Goal: Task Accomplishment & Management: Use online tool/utility

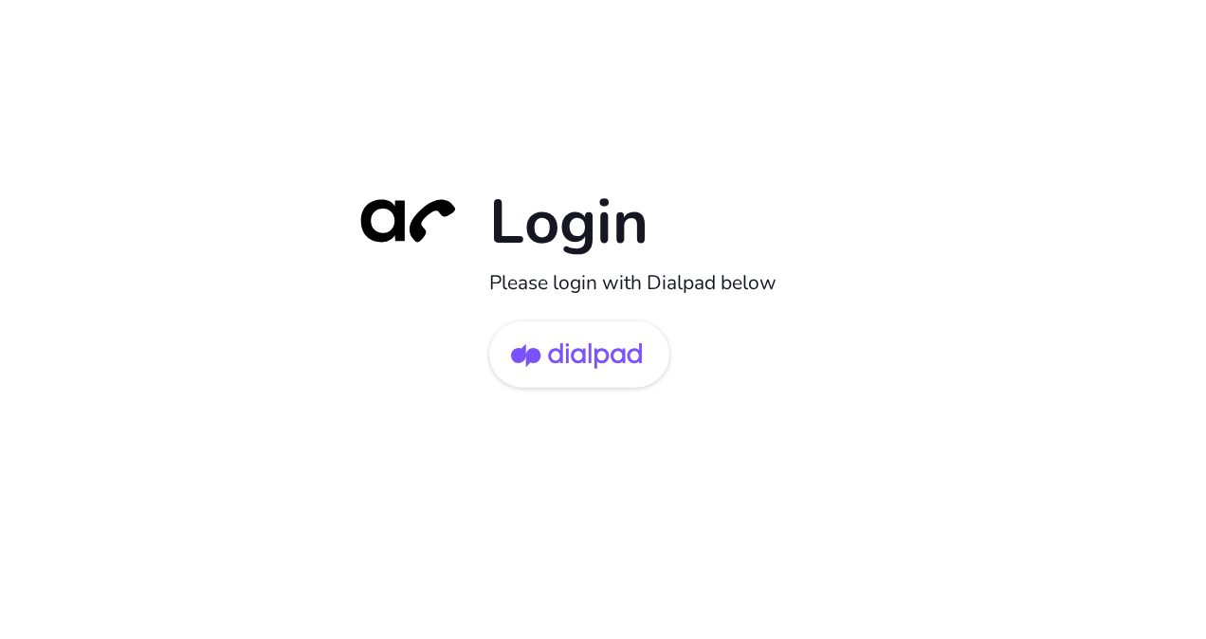
drag, startPoint x: 560, startPoint y: 366, endPoint x: 614, endPoint y: 404, distance: 66.0
click at [561, 365] on img at bounding box center [576, 356] width 131 height 62
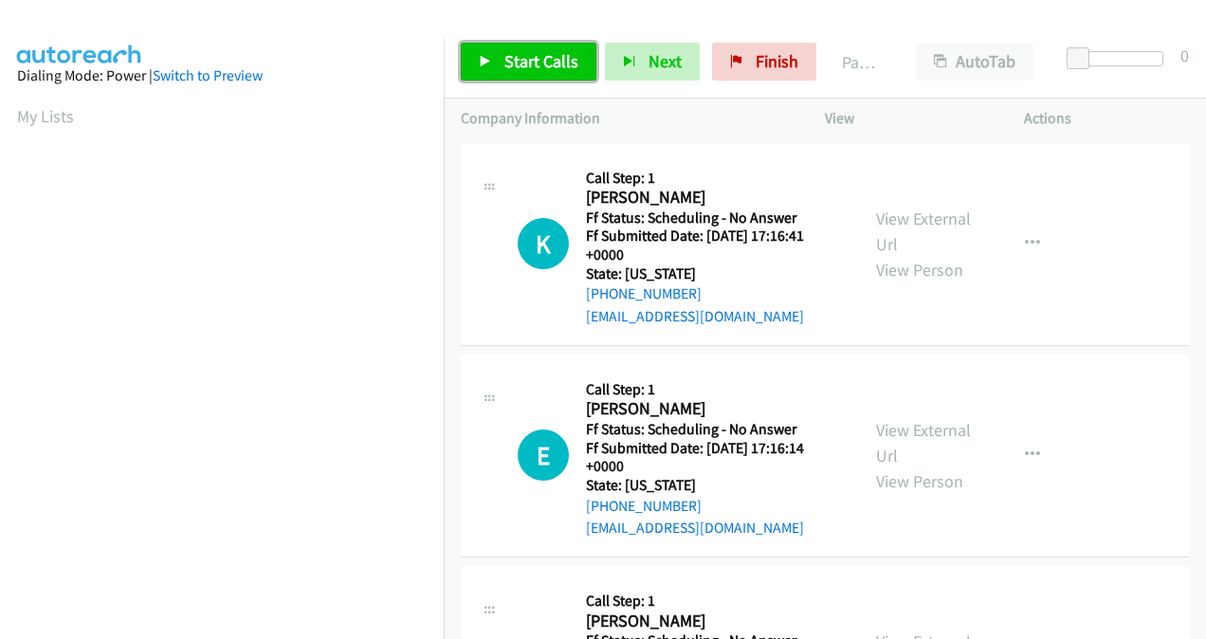
click at [535, 70] on span "Start Calls" at bounding box center [541, 61] width 74 height 22
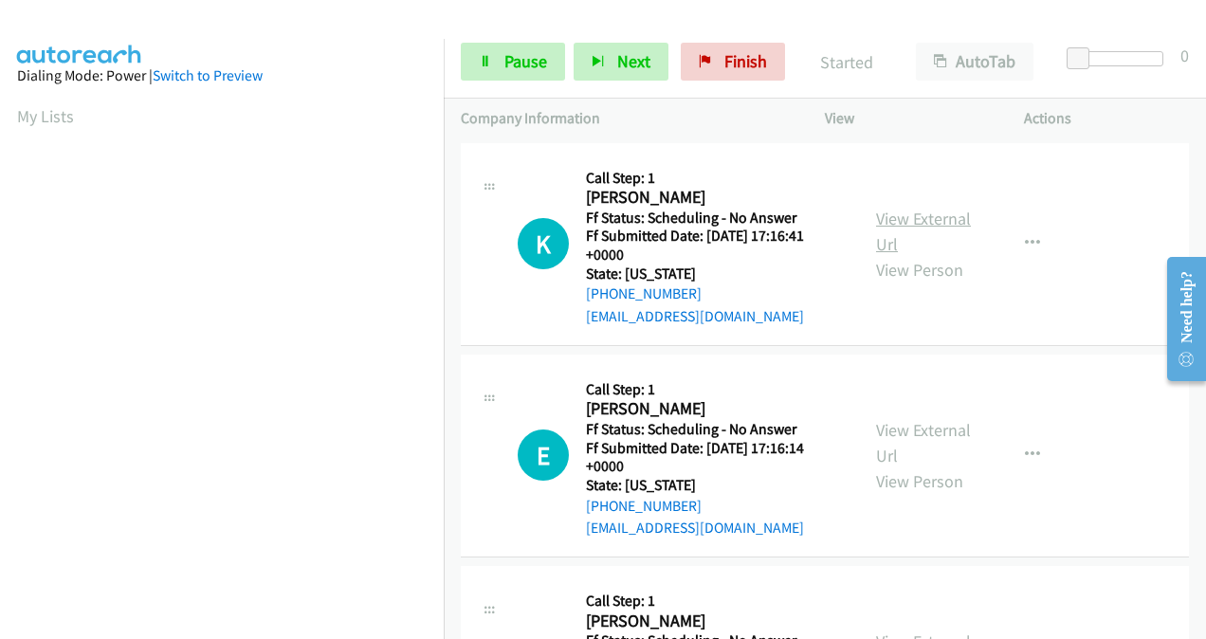
click at [889, 222] on link "View External Url" at bounding box center [923, 231] width 95 height 47
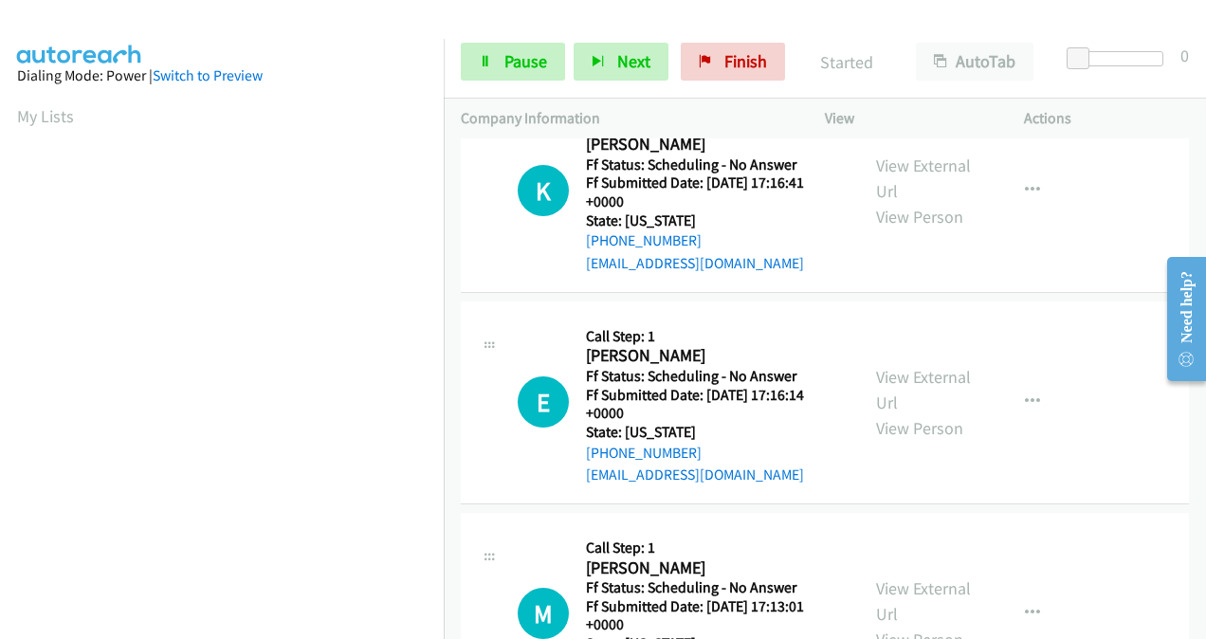
scroll to position [95, 0]
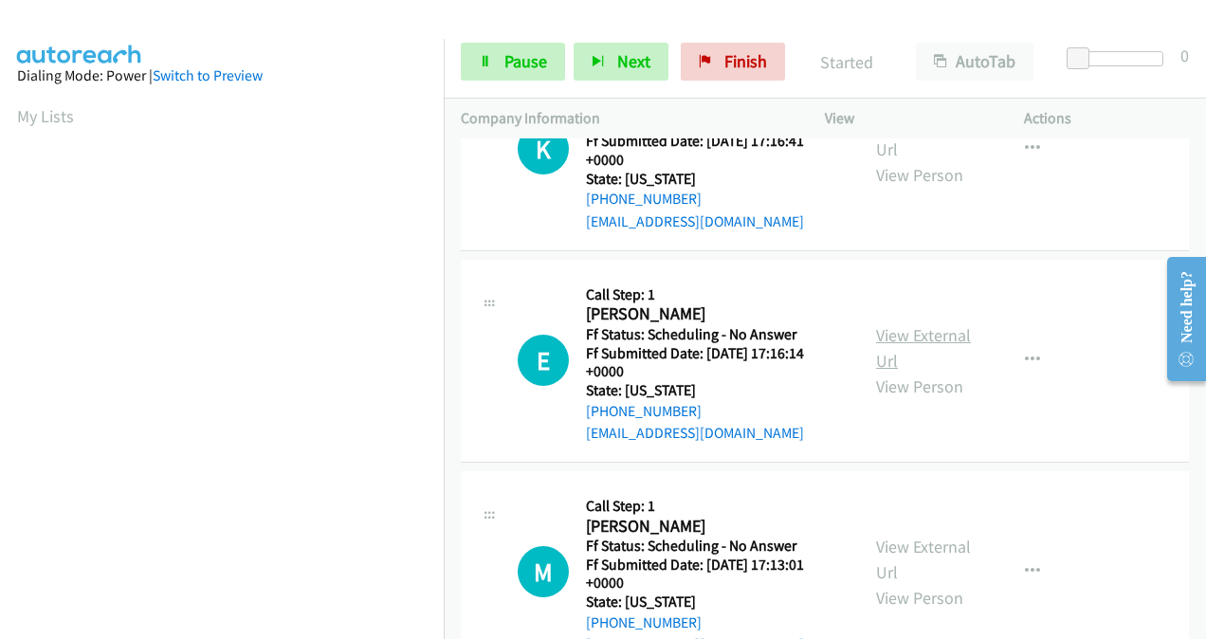
click at [880, 337] on link "View External Url" at bounding box center [923, 347] width 95 height 47
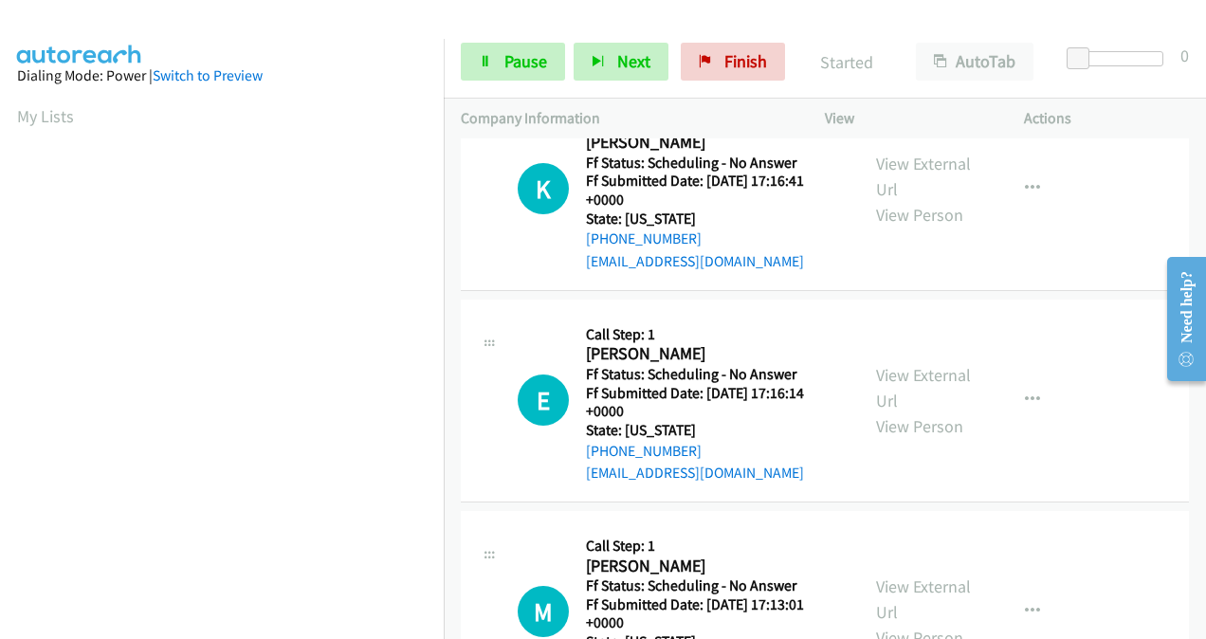
scroll to position [0, 0]
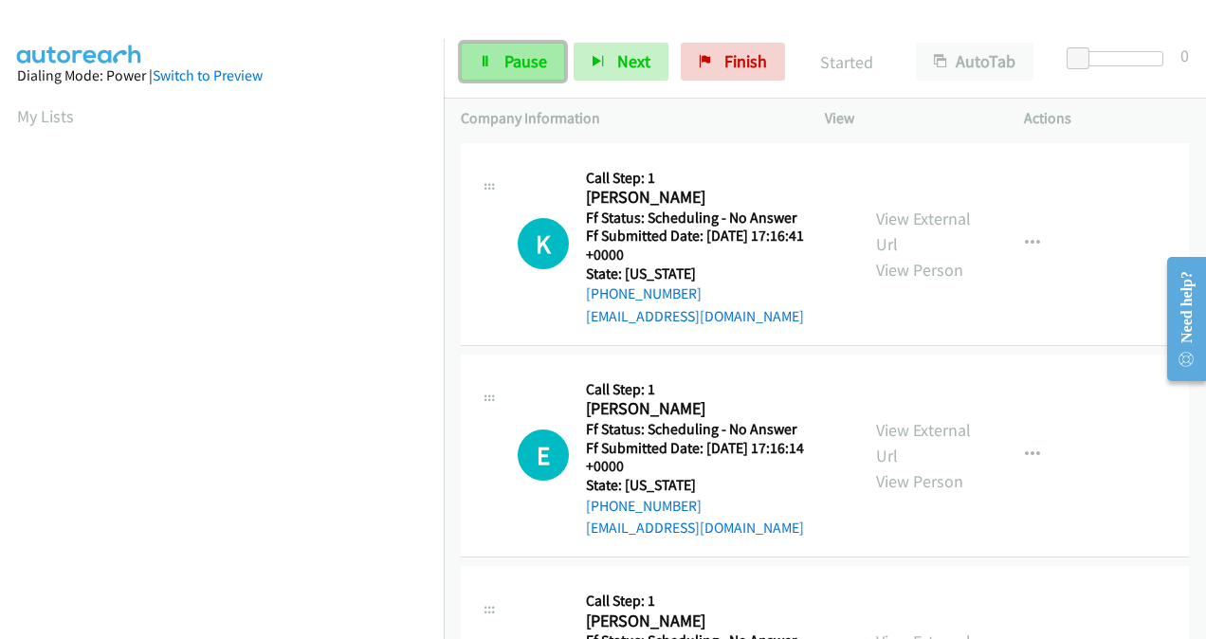
click at [514, 66] on span "Pause" at bounding box center [525, 61] width 43 height 22
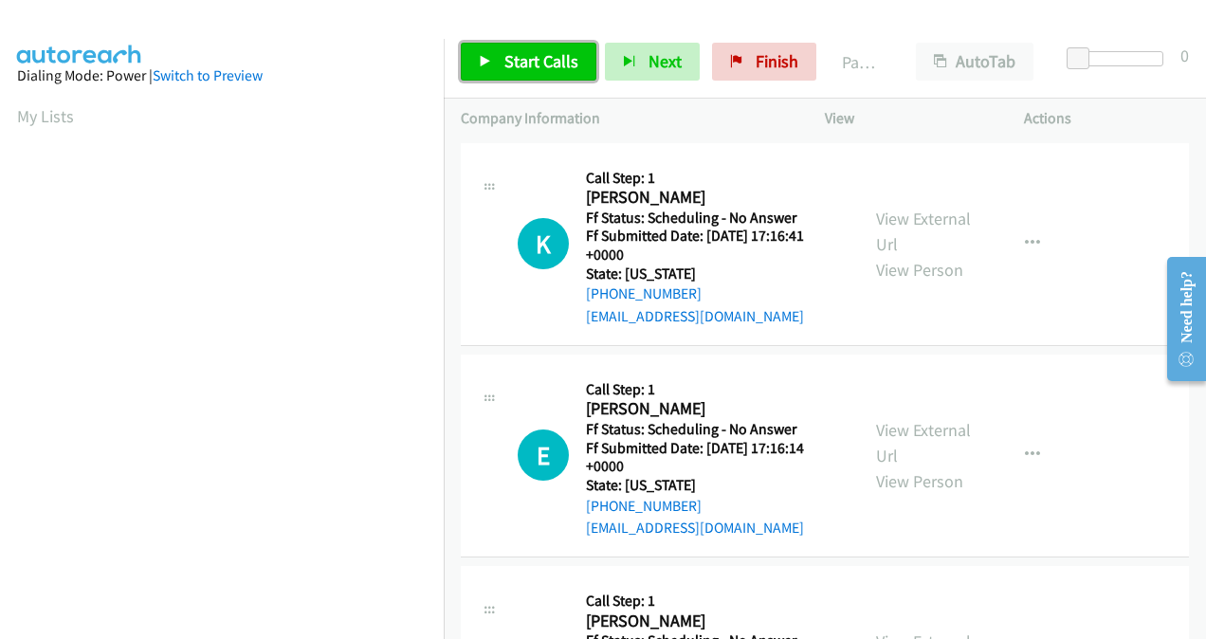
click at [556, 70] on span "Start Calls" at bounding box center [541, 61] width 74 height 22
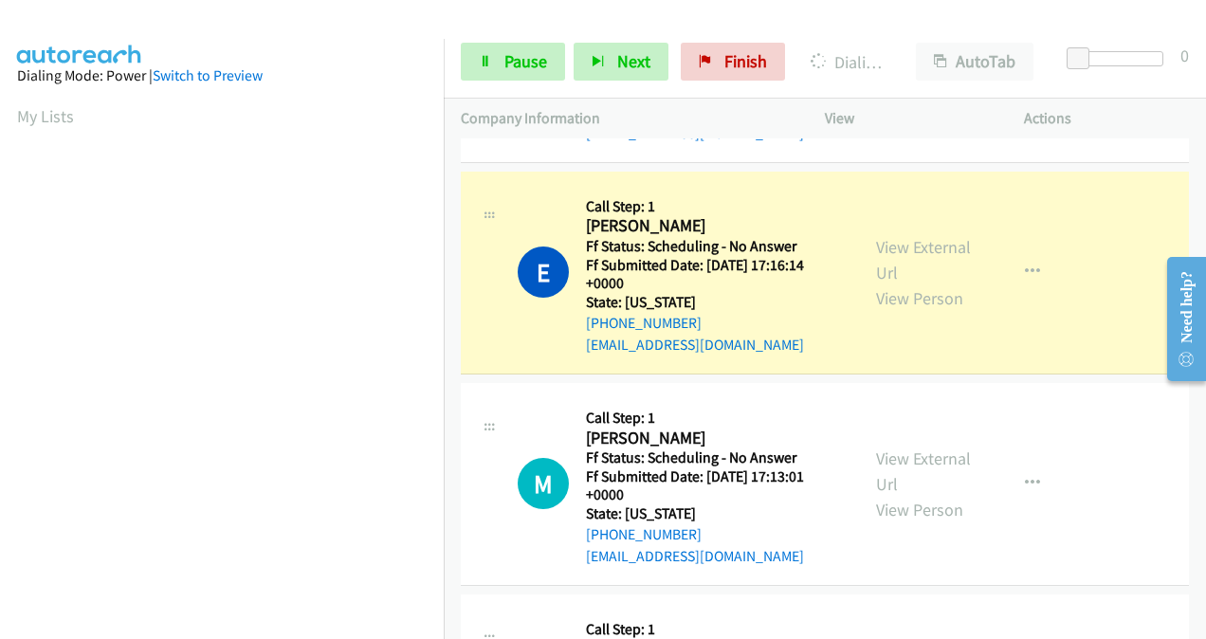
scroll to position [190, 0]
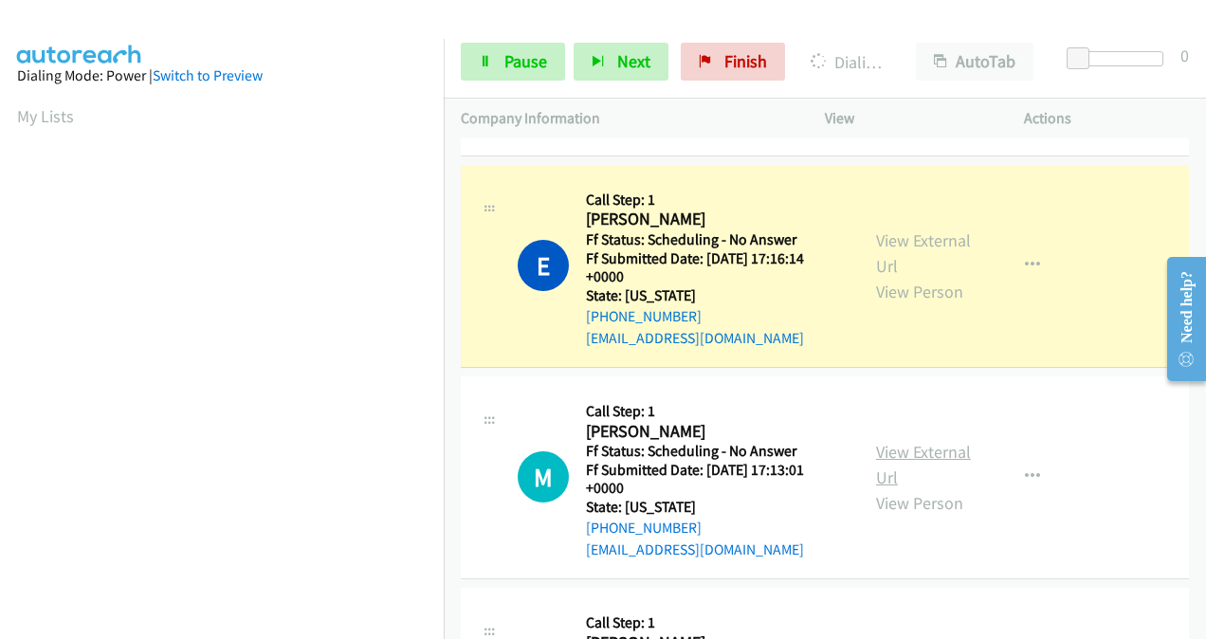
click at [885, 459] on link "View External Url" at bounding box center [923, 464] width 95 height 47
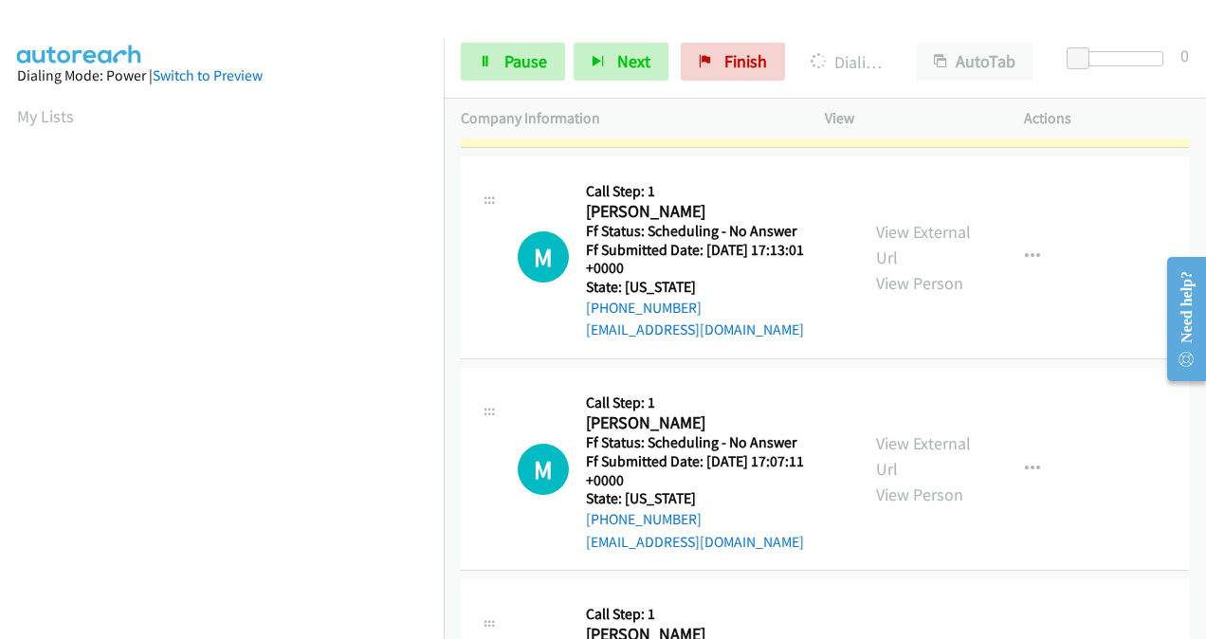
scroll to position [474, 0]
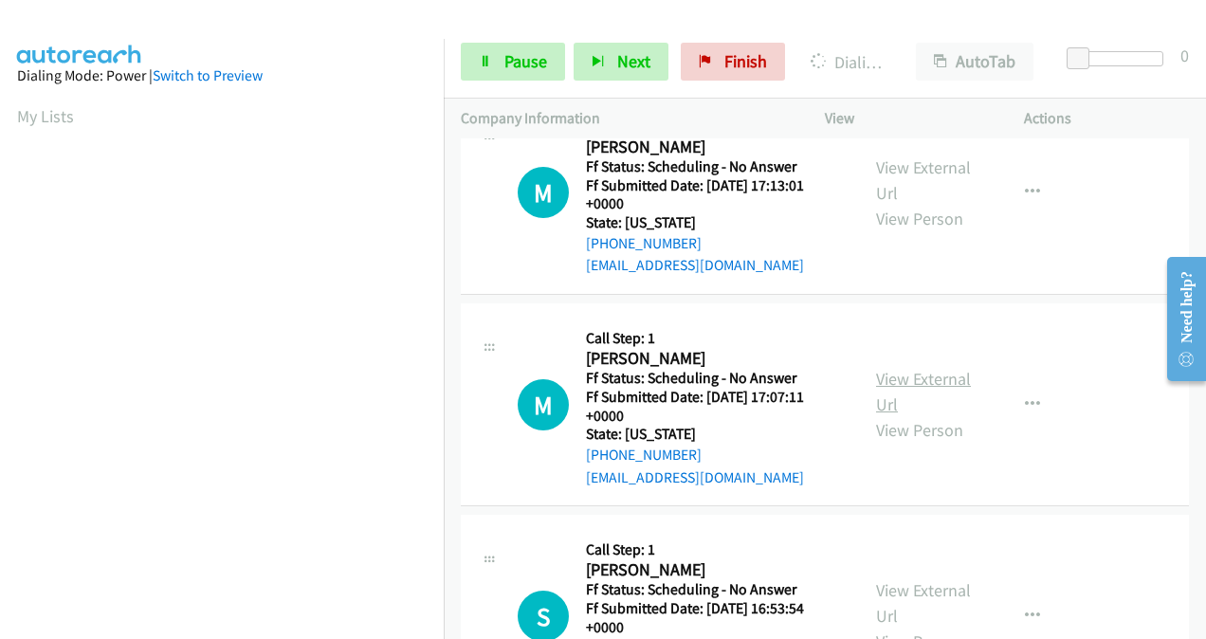
click at [890, 373] on link "View External Url" at bounding box center [923, 391] width 95 height 47
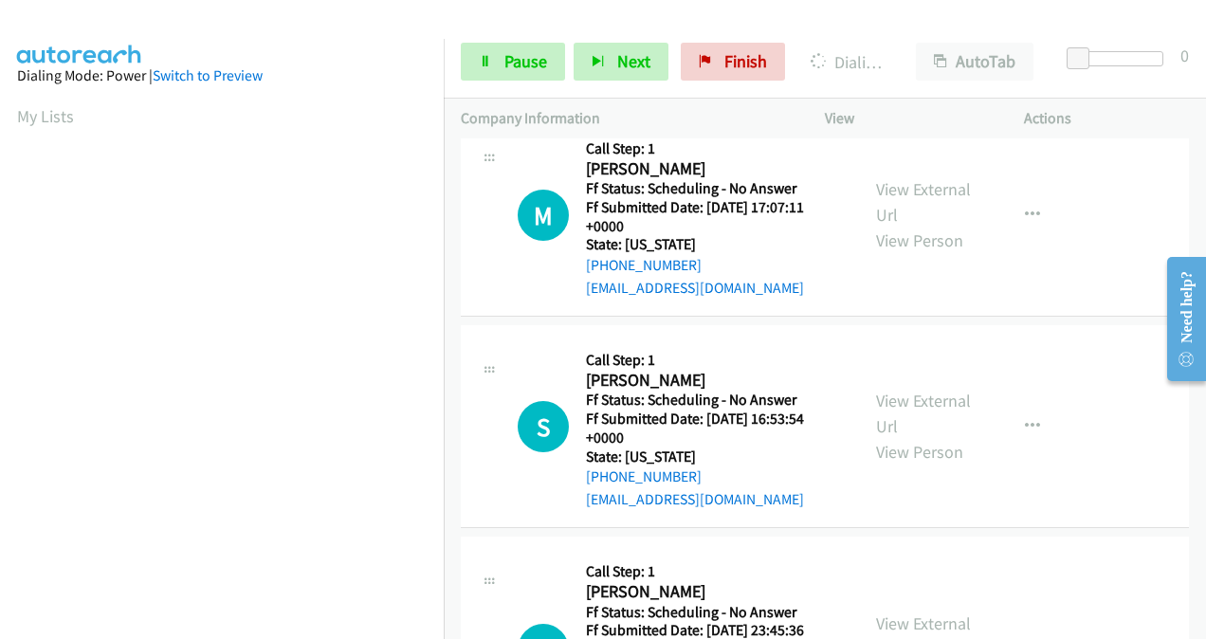
scroll to position [758, 0]
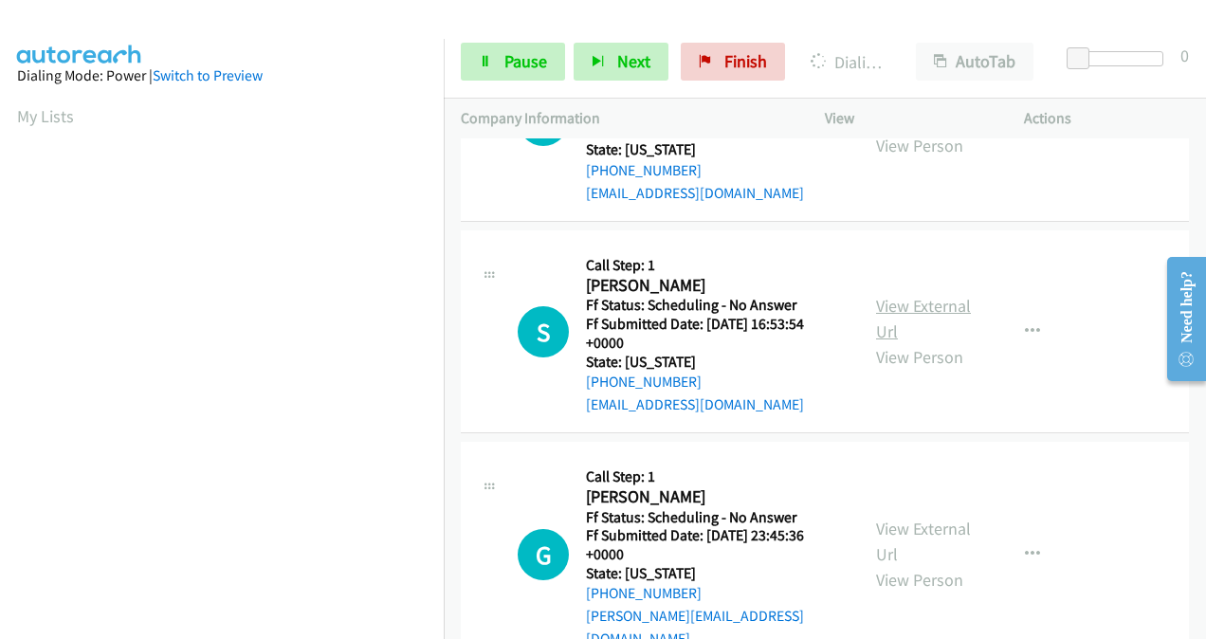
click at [878, 302] on link "View External Url" at bounding box center [923, 318] width 95 height 47
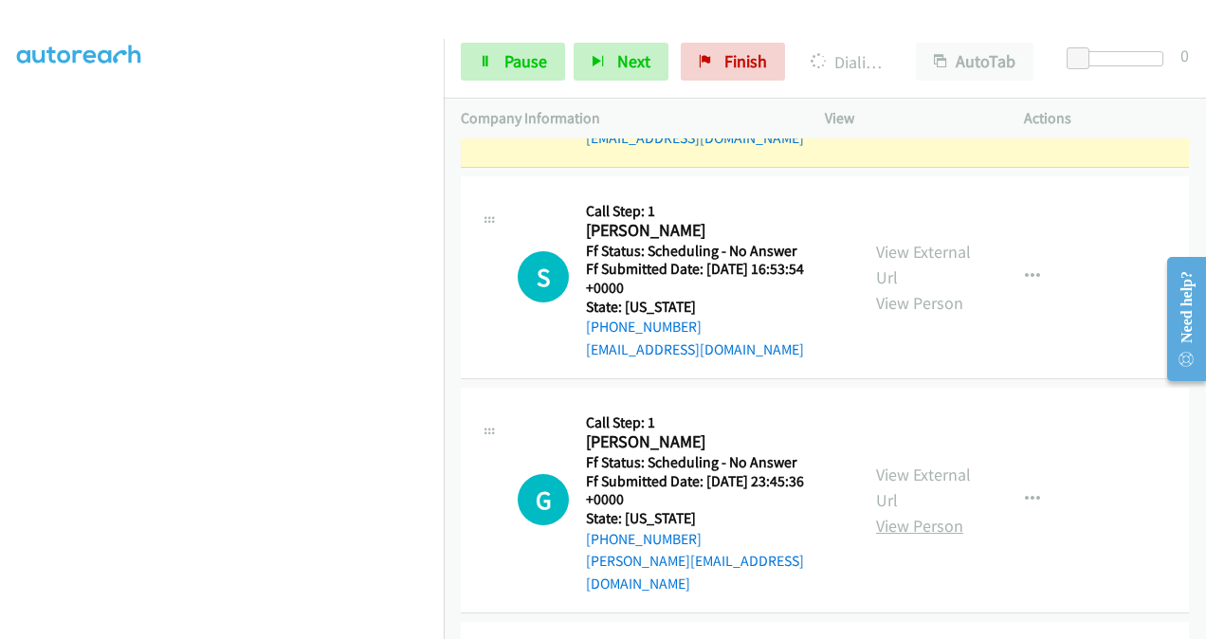
scroll to position [988, 0]
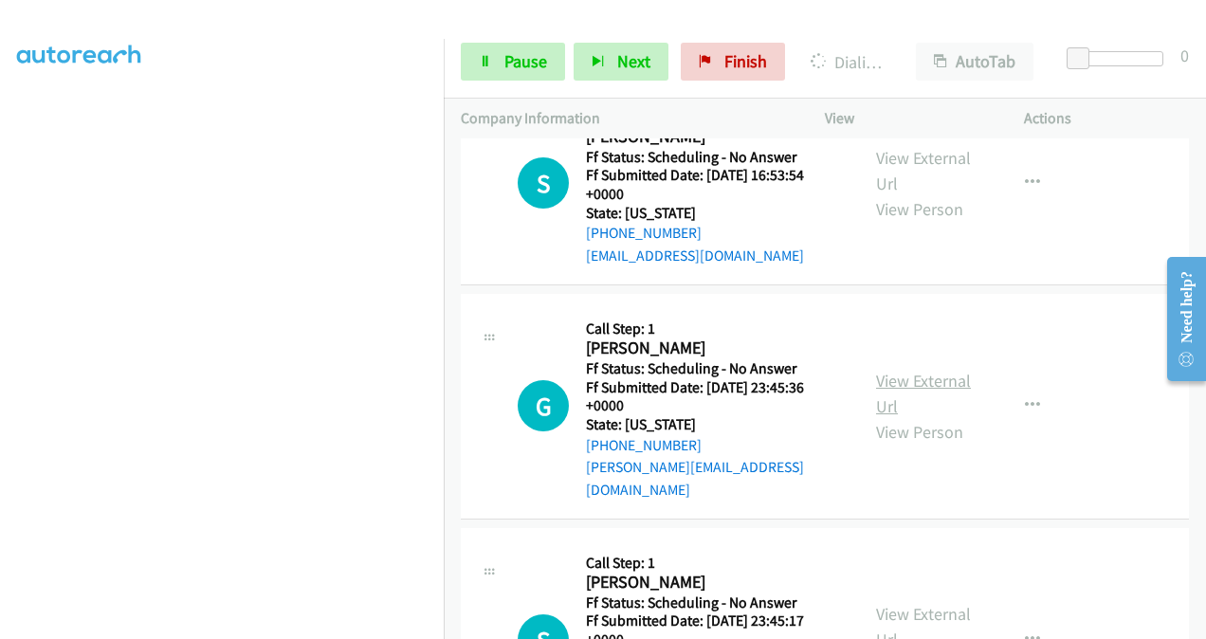
click at [883, 370] on link "View External Url" at bounding box center [923, 393] width 95 height 47
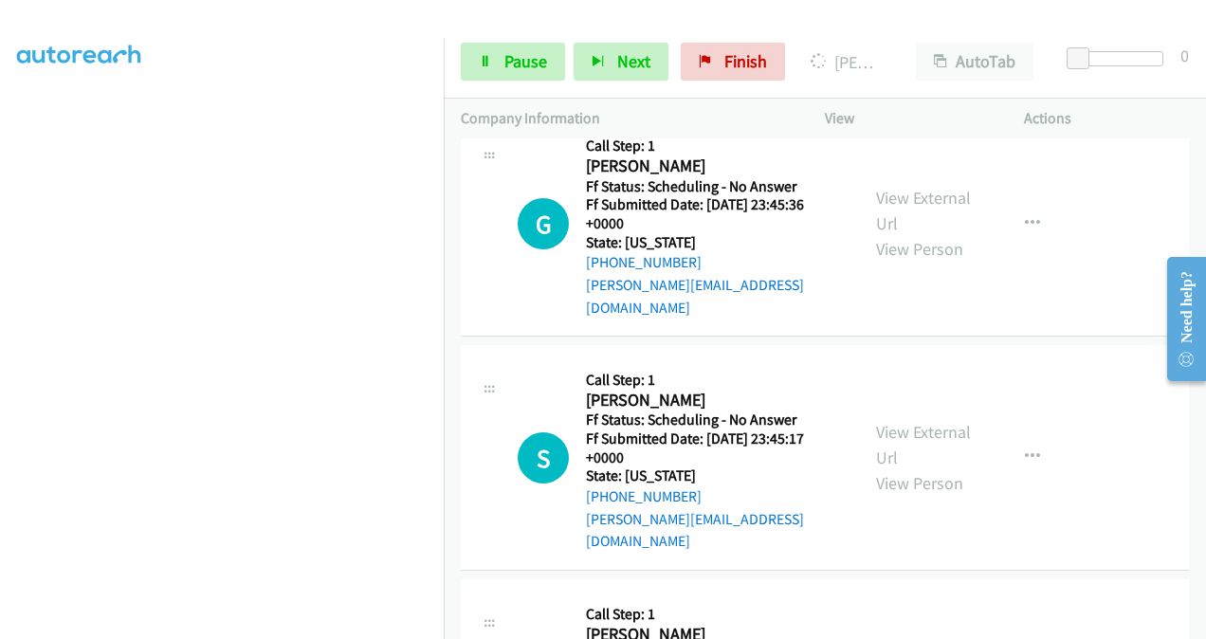
scroll to position [1217, 0]
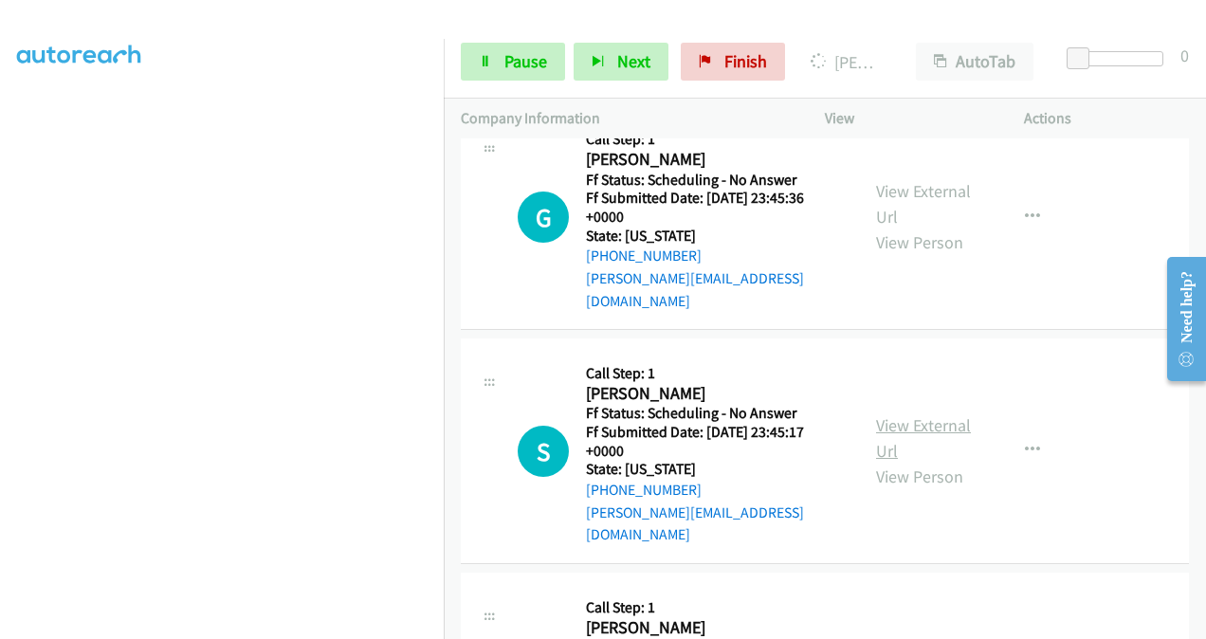
click at [883, 414] on link "View External Url" at bounding box center [923, 437] width 95 height 47
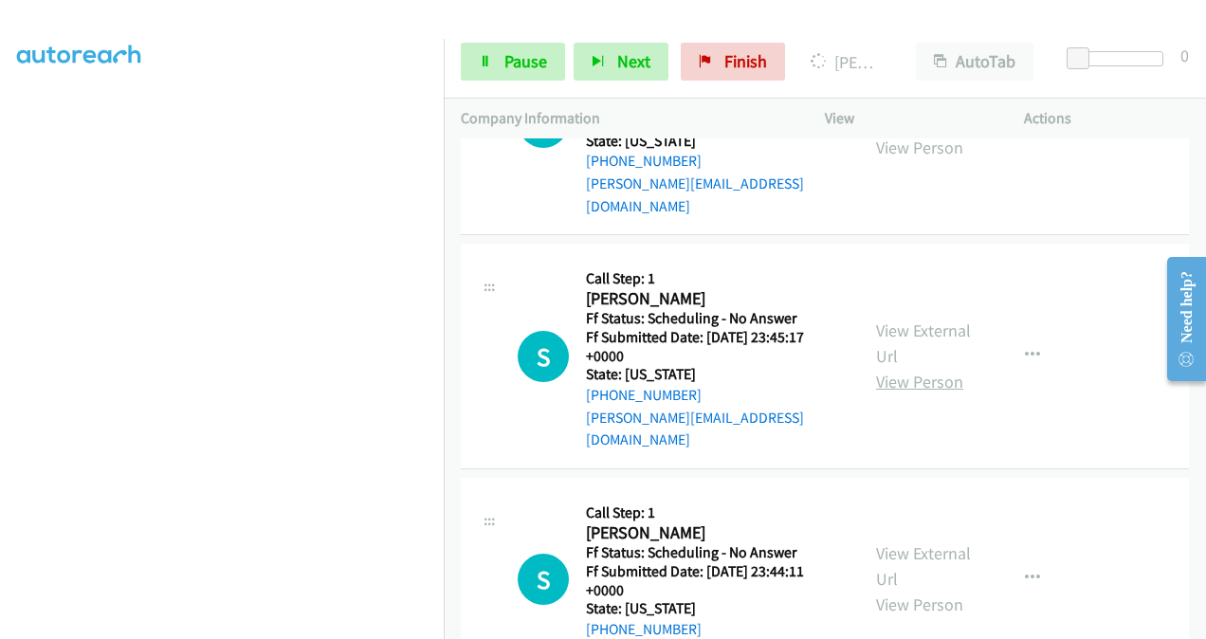
scroll to position [1406, 0]
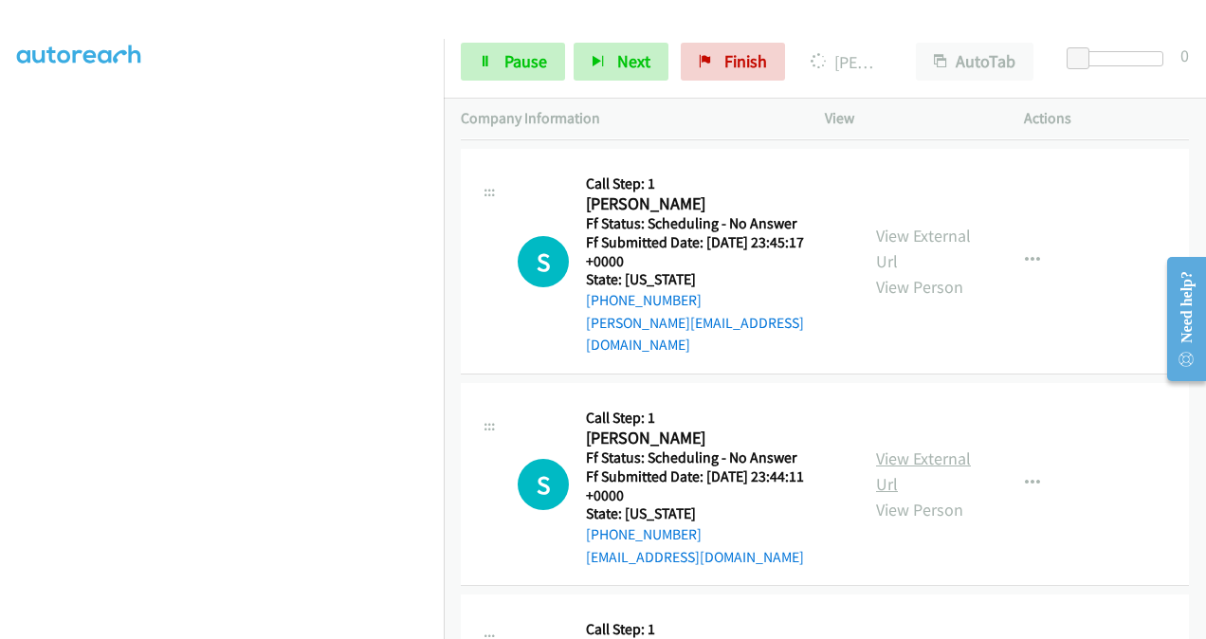
click at [877, 447] on link "View External Url" at bounding box center [923, 470] width 95 height 47
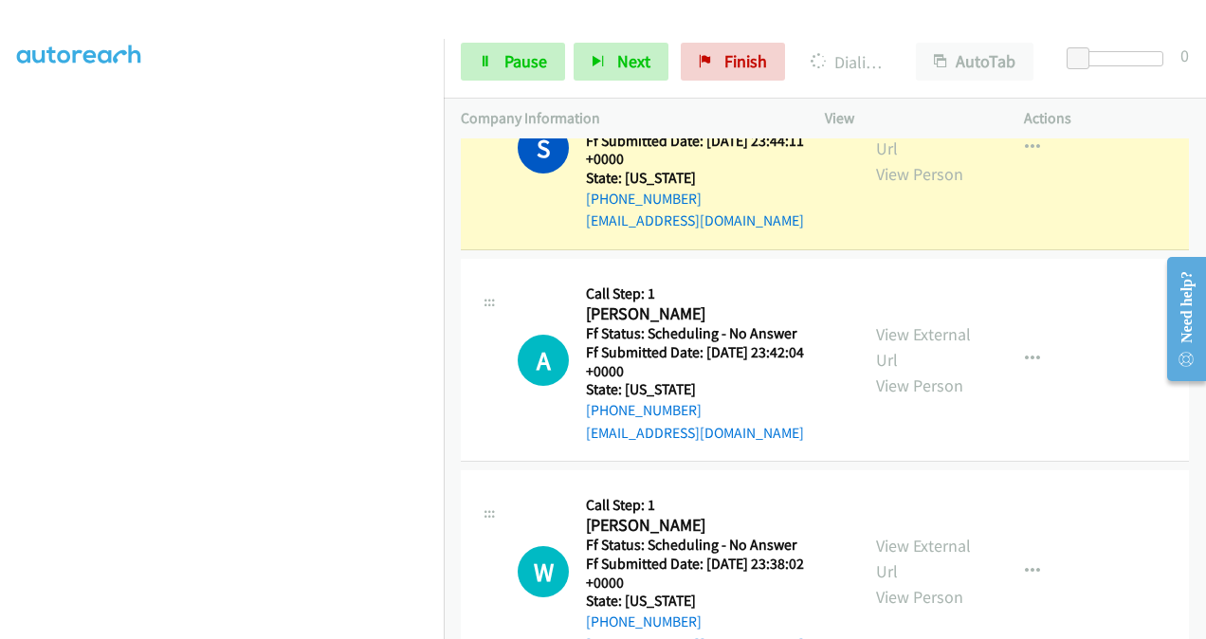
scroll to position [1865, 0]
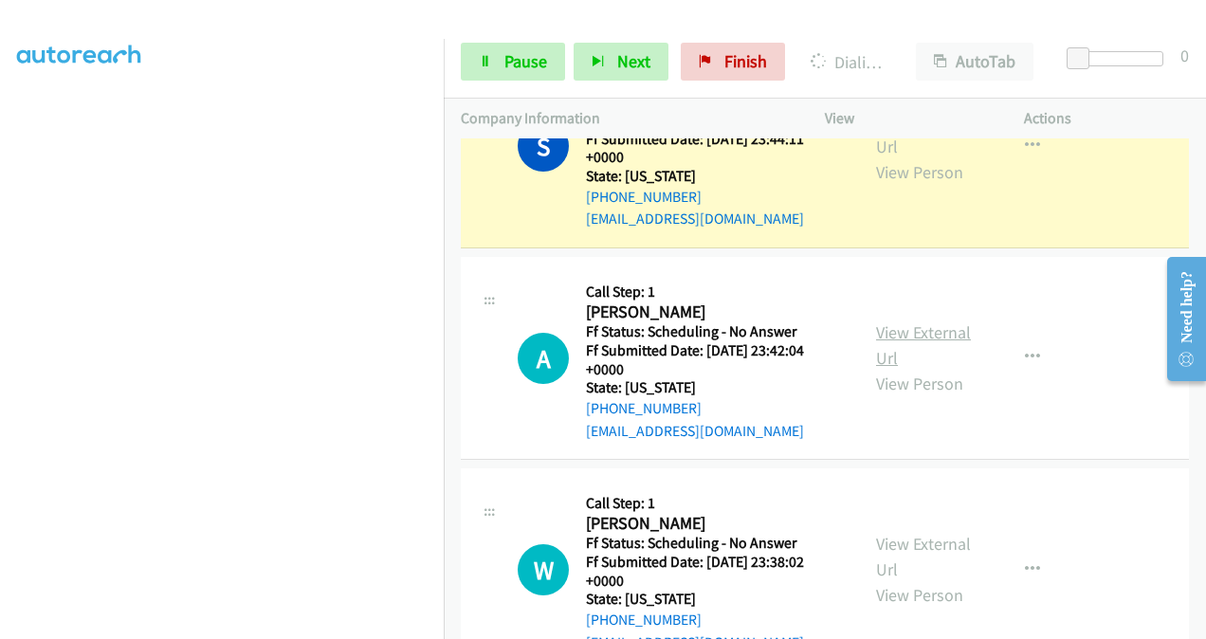
click at [884, 321] on link "View External Url" at bounding box center [923, 344] width 95 height 47
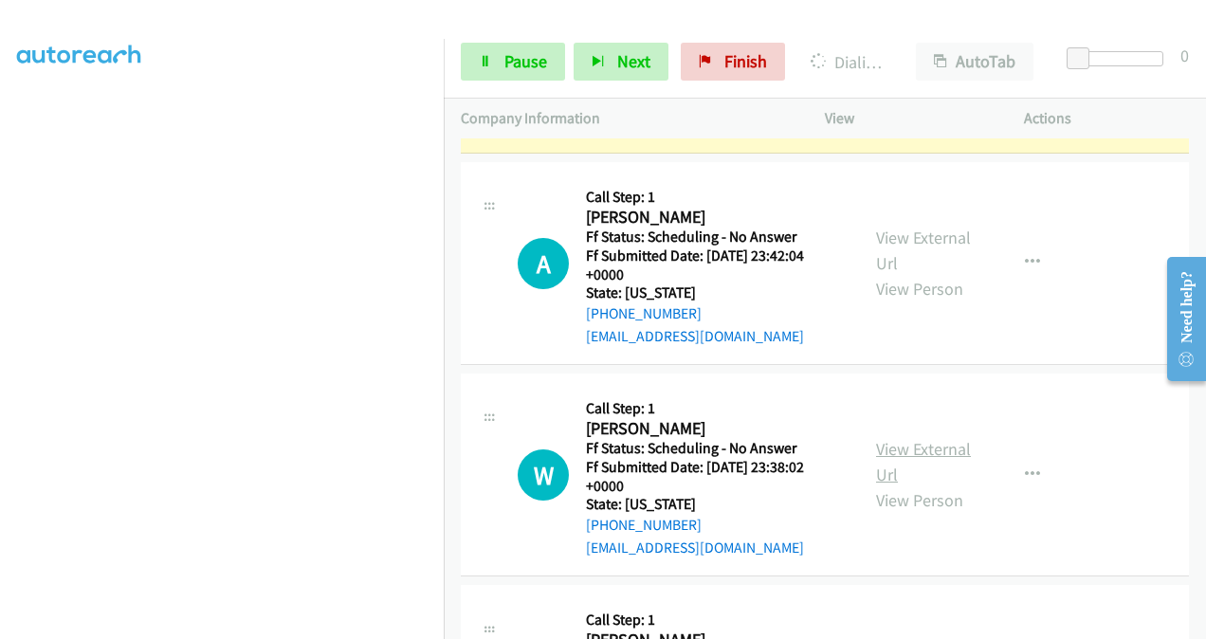
click at [880, 438] on link "View External Url" at bounding box center [923, 461] width 95 height 47
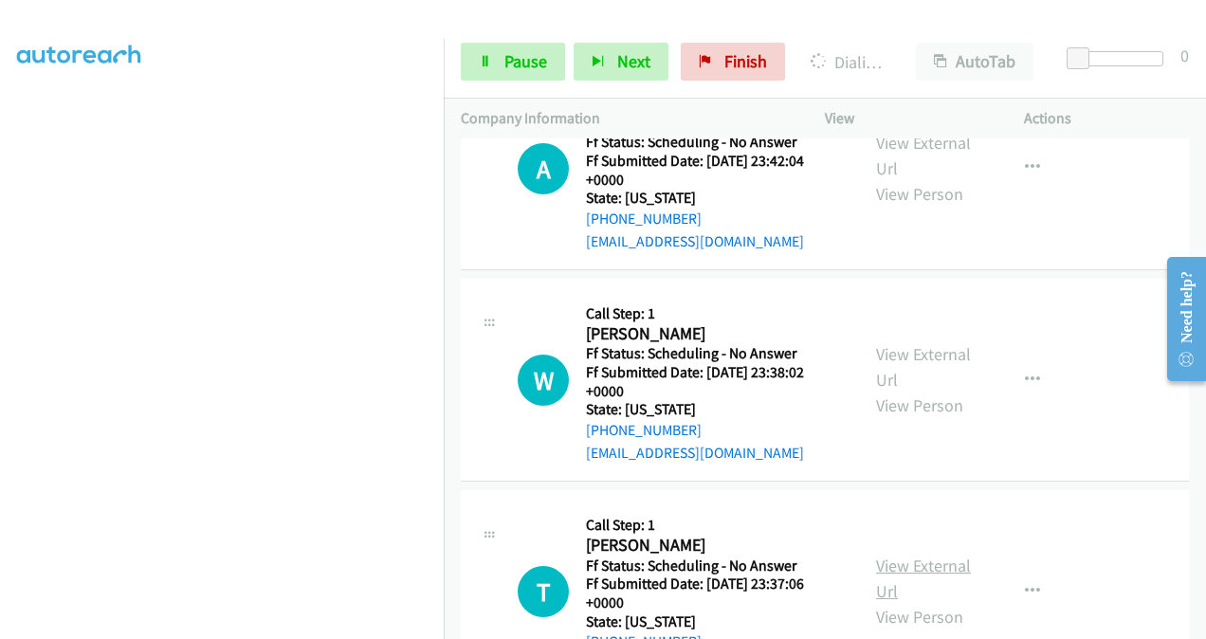
click at [898, 554] on link "View External Url" at bounding box center [923, 577] width 95 height 47
click at [537, 59] on span "Pause" at bounding box center [525, 61] width 43 height 22
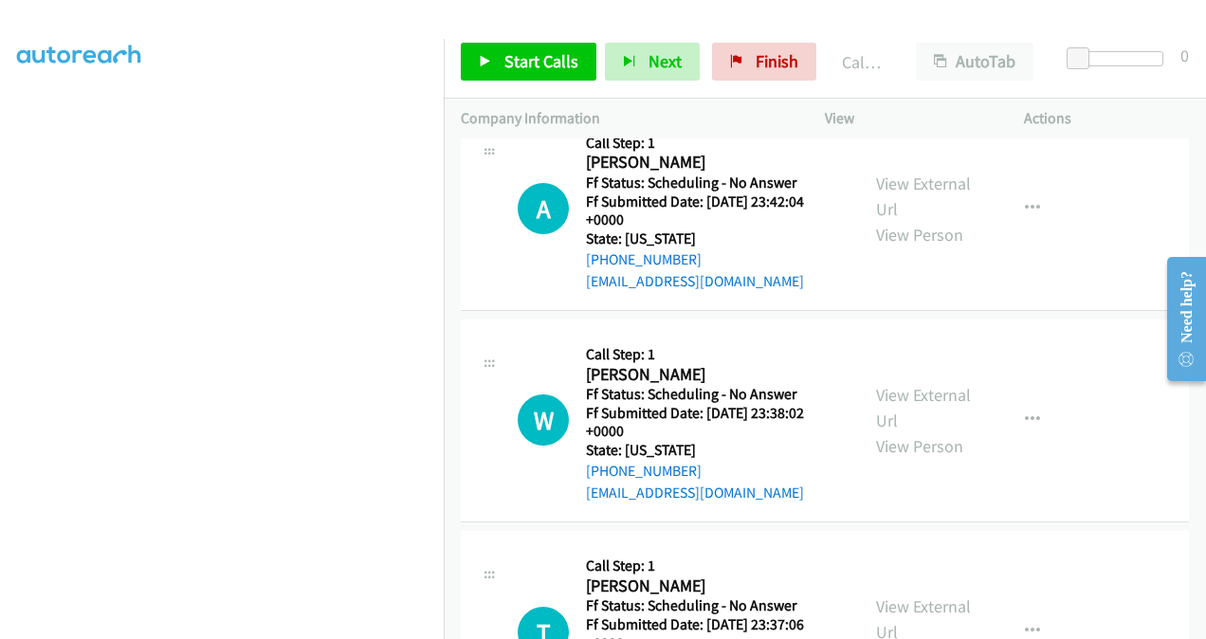
scroll to position [2095, 0]
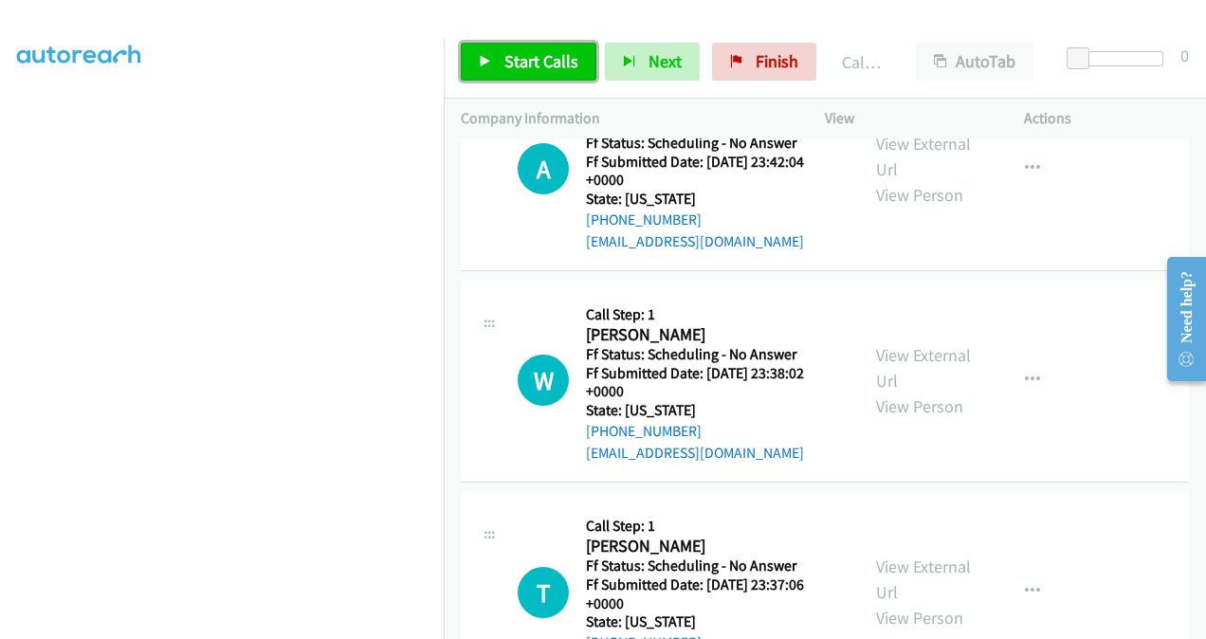
click at [548, 57] on span "Start Calls" at bounding box center [541, 61] width 74 height 22
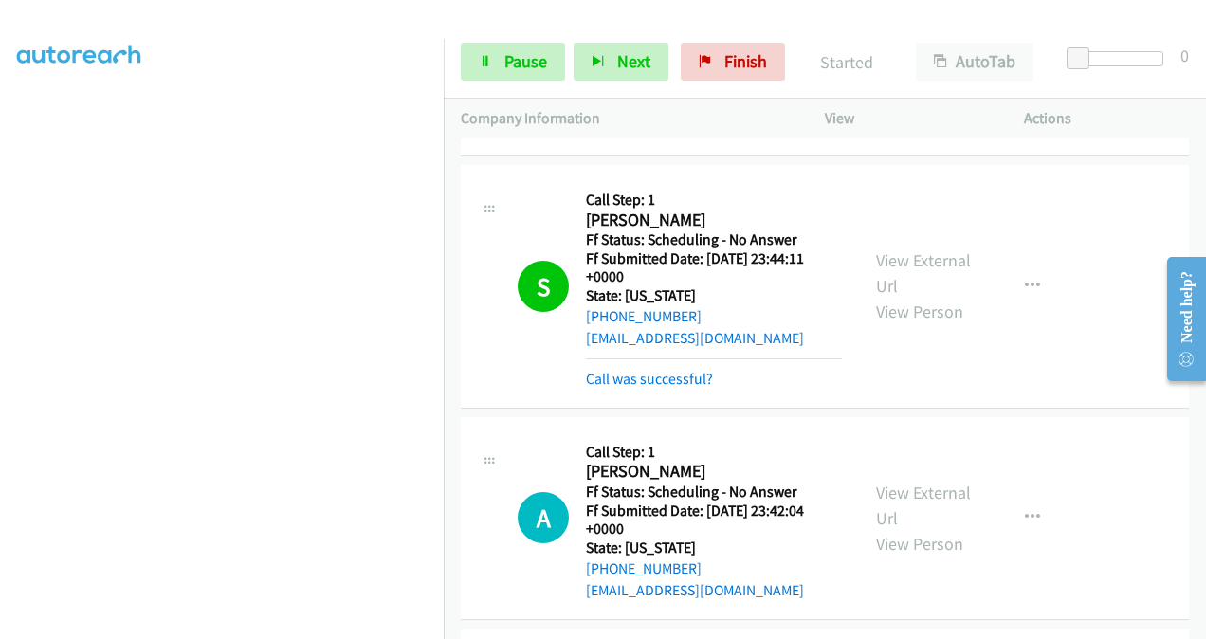
scroll to position [1715, 0]
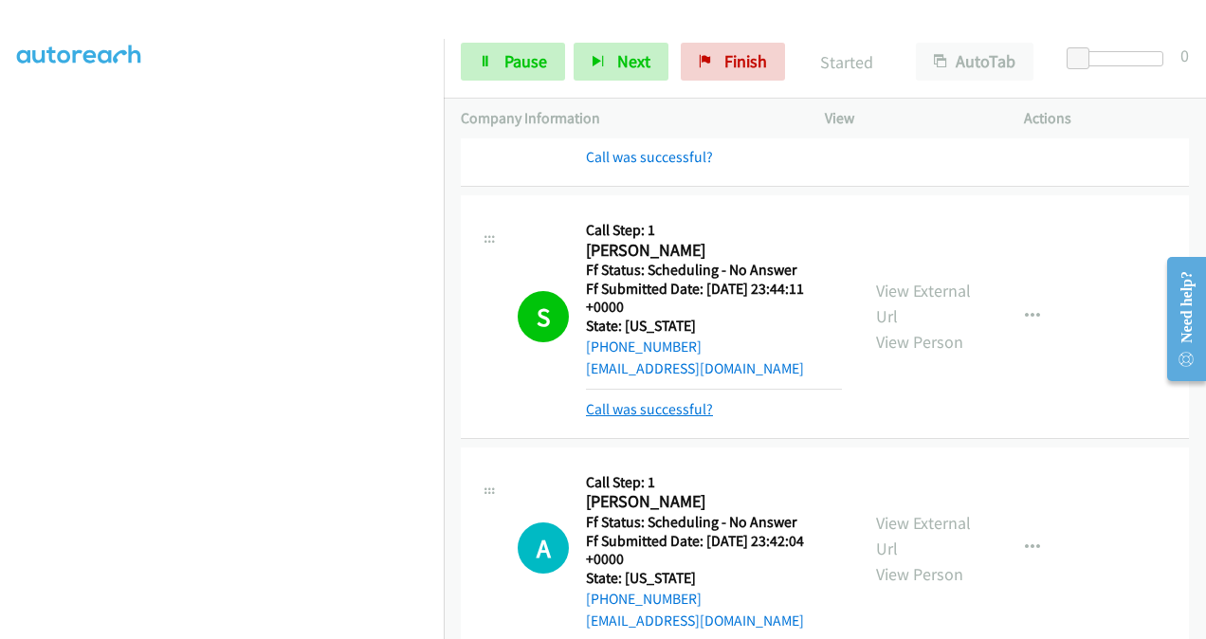
click at [651, 400] on link "Call was successful?" at bounding box center [649, 409] width 127 height 18
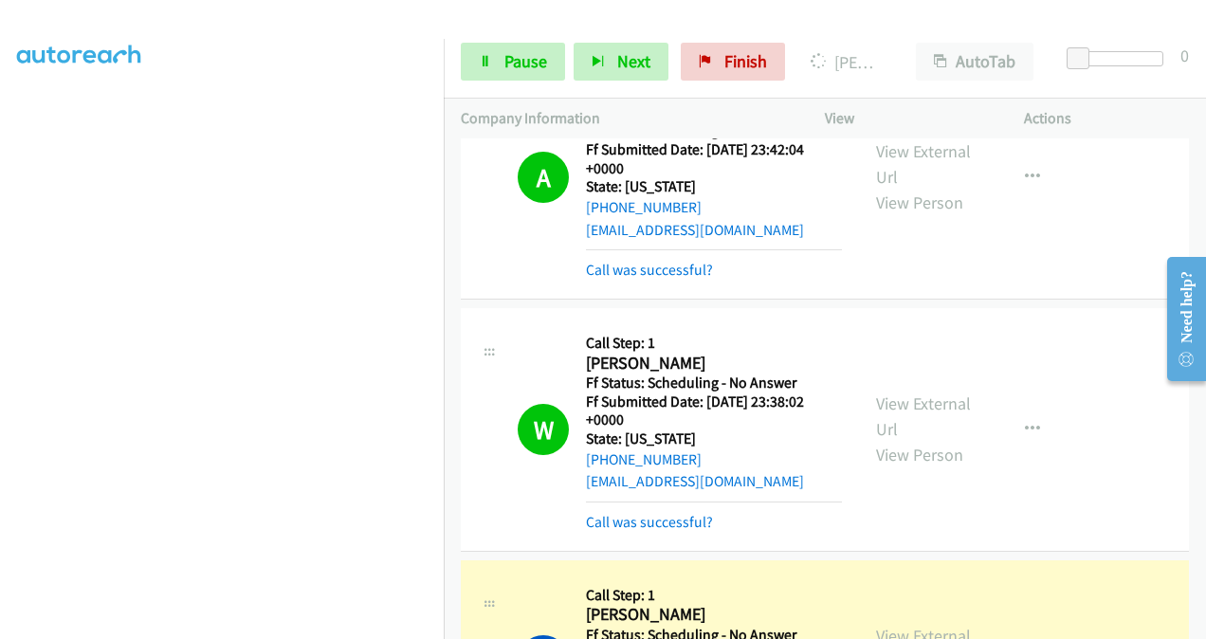
scroll to position [2095, 0]
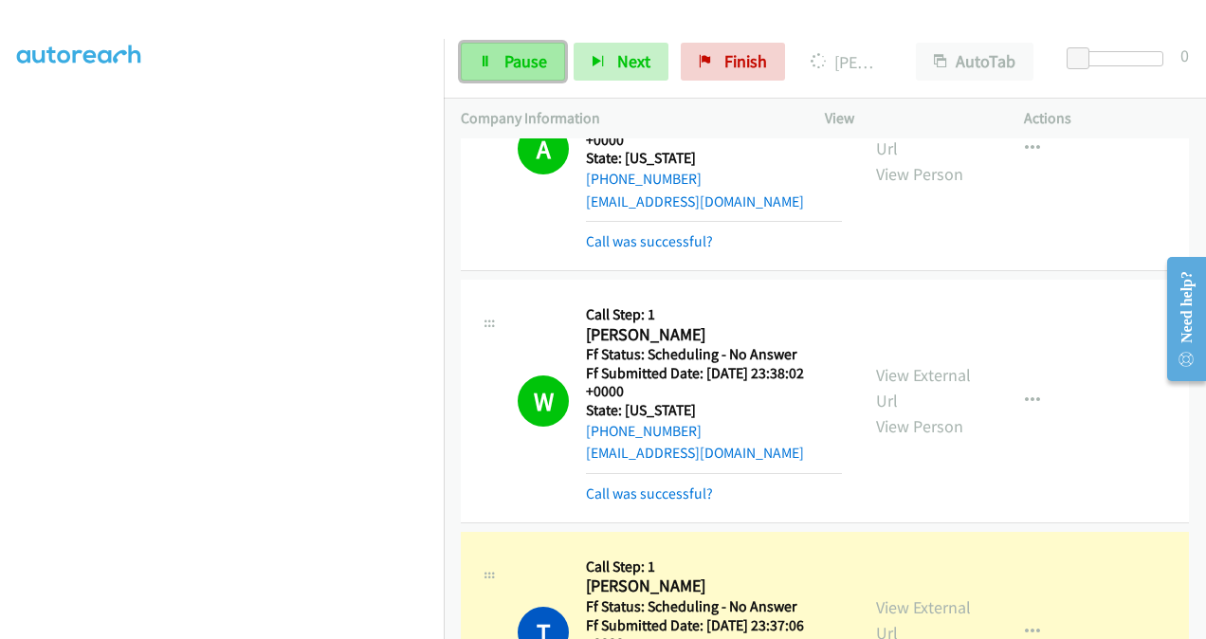
click at [520, 67] on span "Pause" at bounding box center [525, 61] width 43 height 22
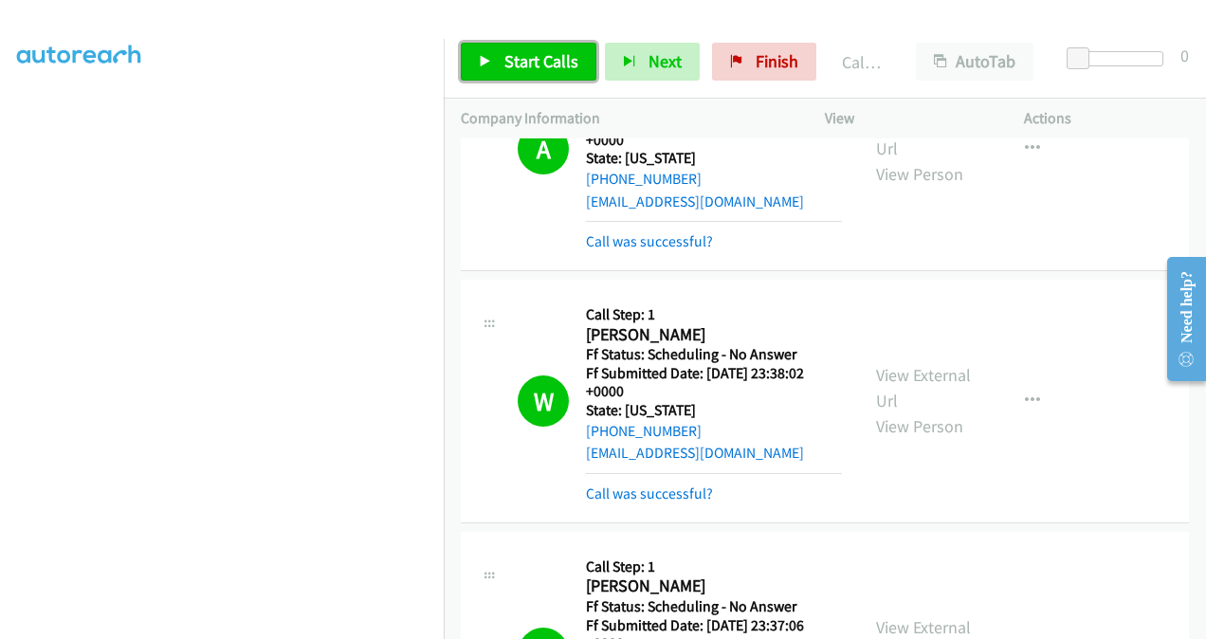
click at [526, 63] on span "Start Calls" at bounding box center [541, 61] width 74 height 22
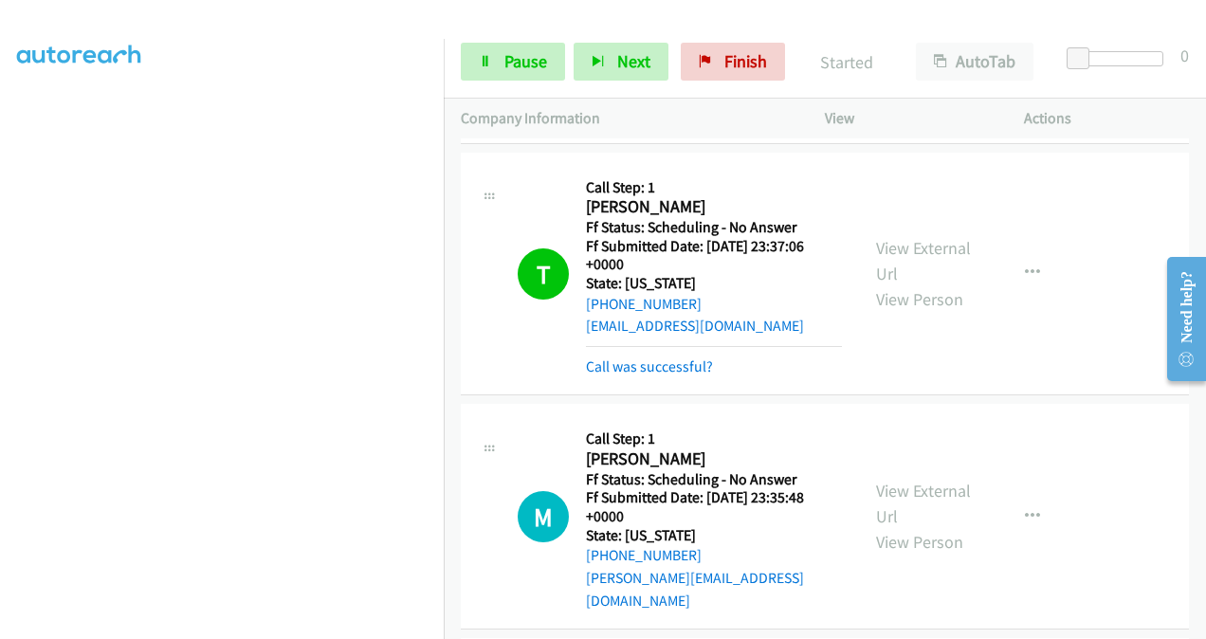
scroll to position [2663, 0]
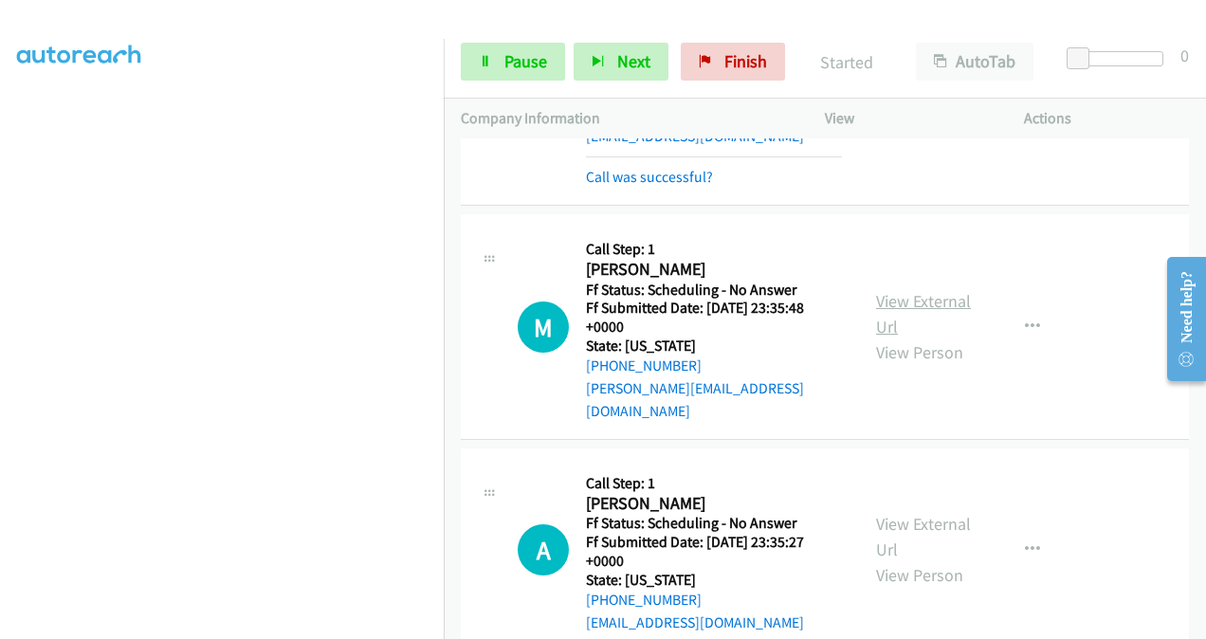
click at [892, 290] on link "View External Url" at bounding box center [923, 313] width 95 height 47
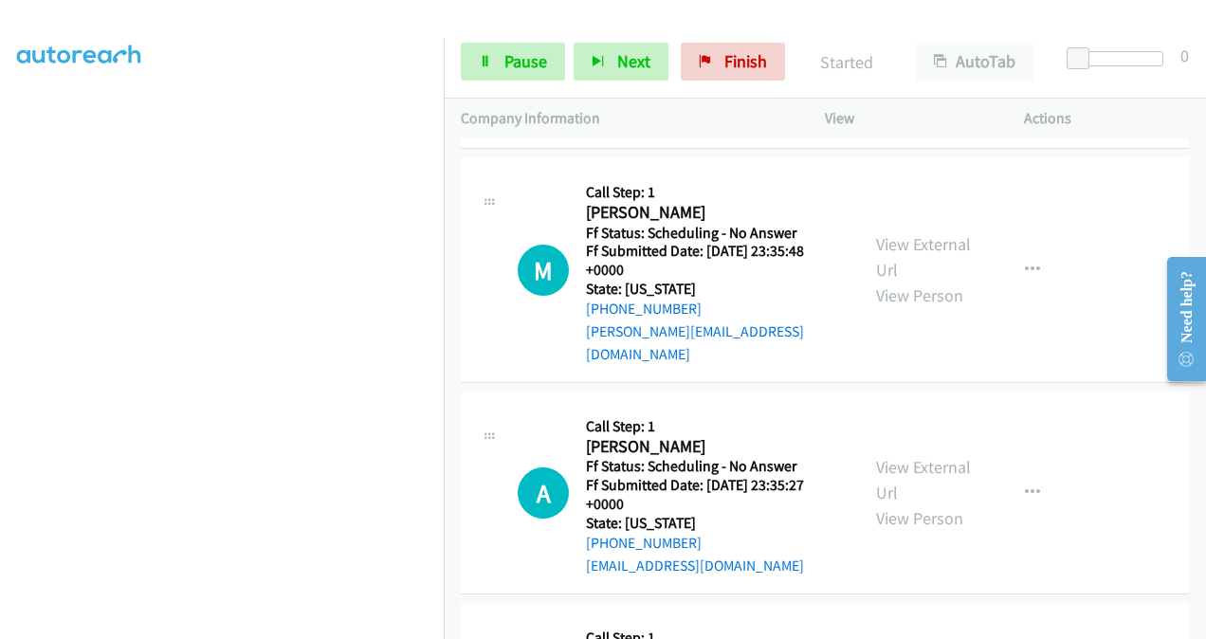
scroll to position [2758, 0]
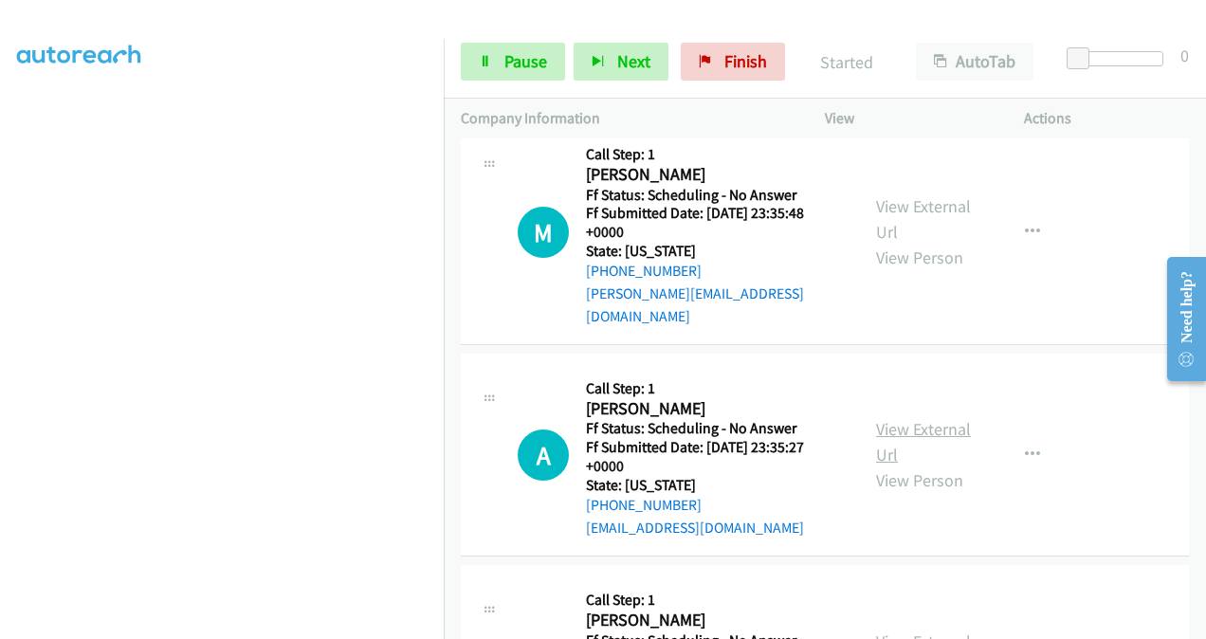
click at [879, 418] on link "View External Url" at bounding box center [923, 441] width 95 height 47
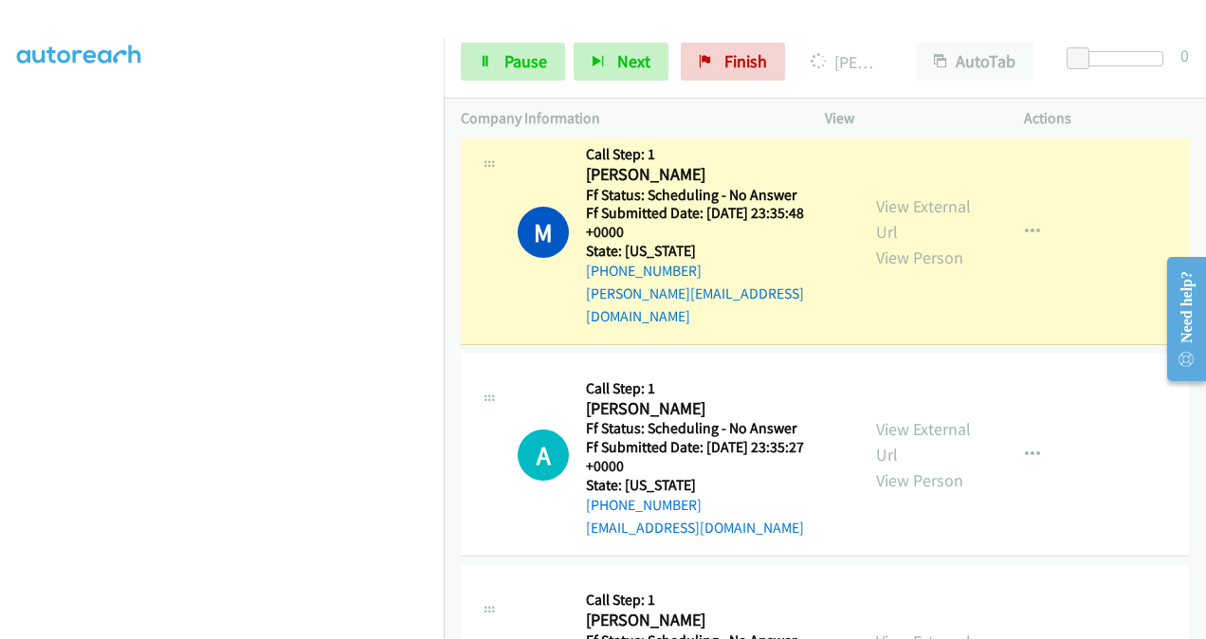
scroll to position [2948, 0]
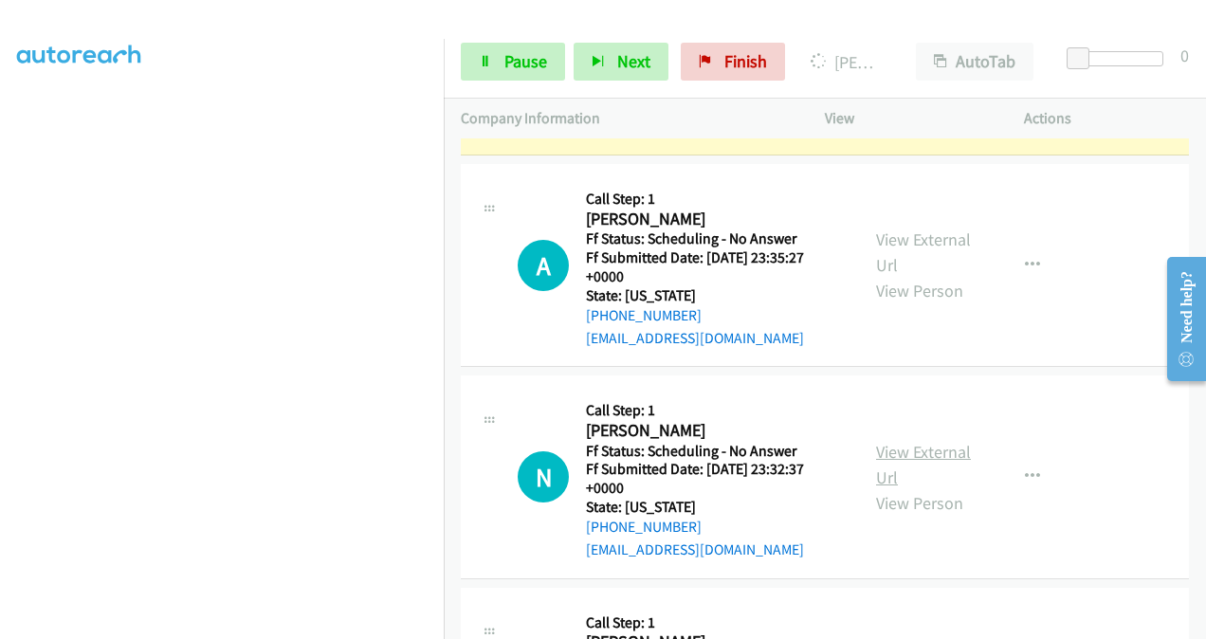
click at [880, 441] on link "View External Url" at bounding box center [923, 464] width 95 height 47
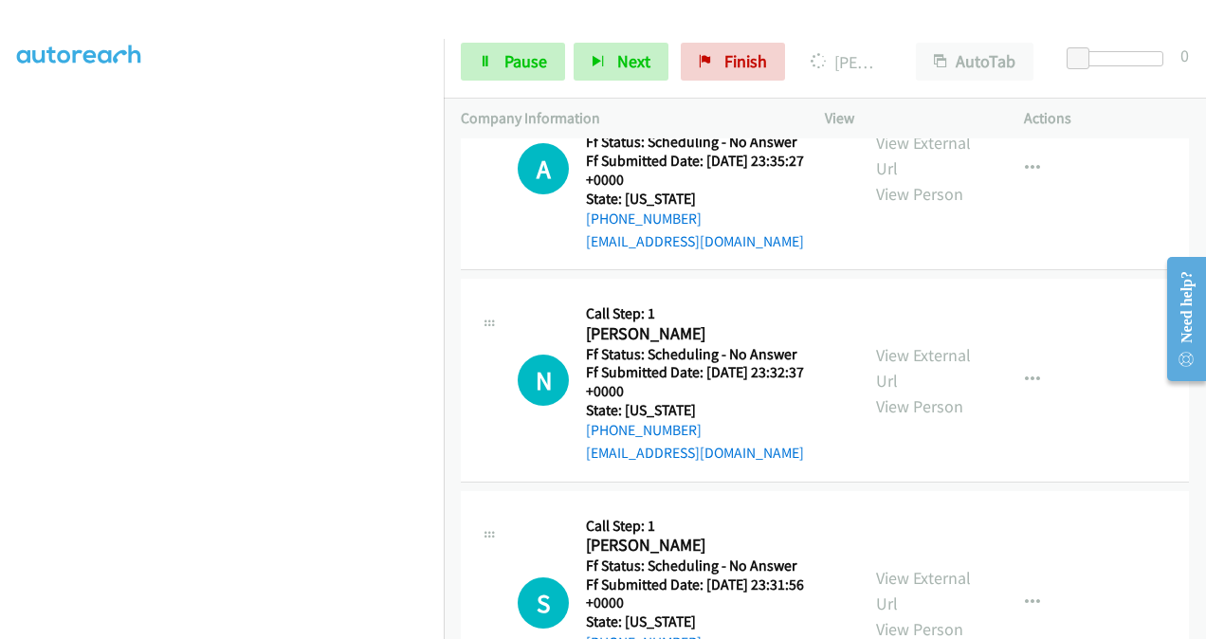
scroll to position [3137, 0]
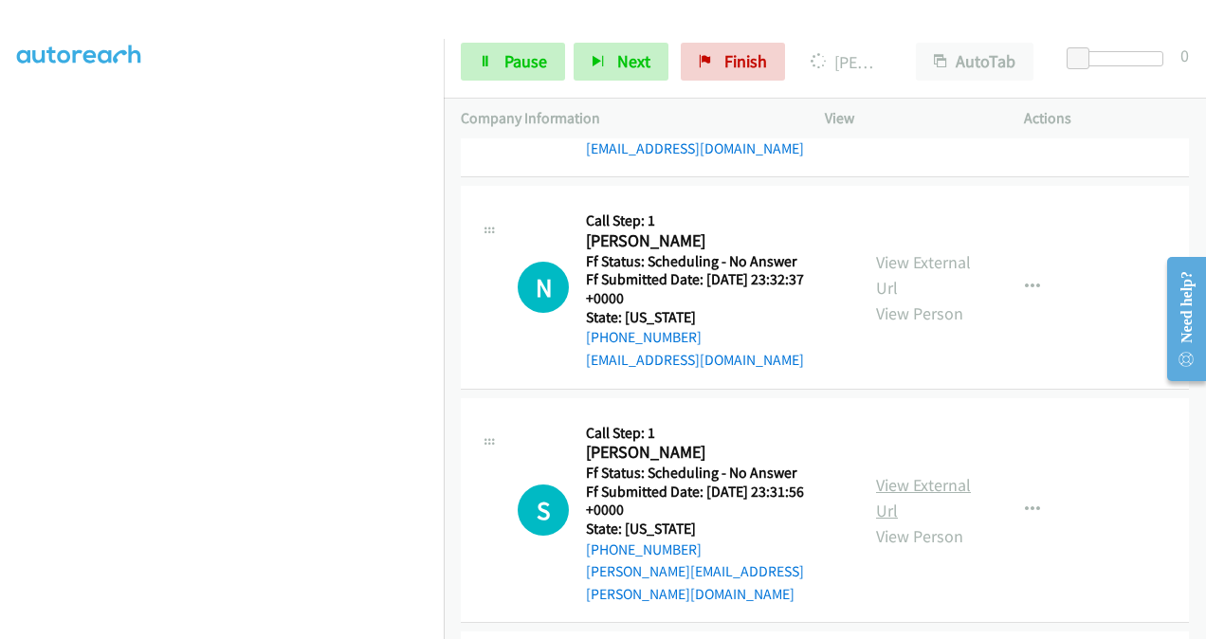
click at [898, 474] on link "View External Url" at bounding box center [923, 497] width 95 height 47
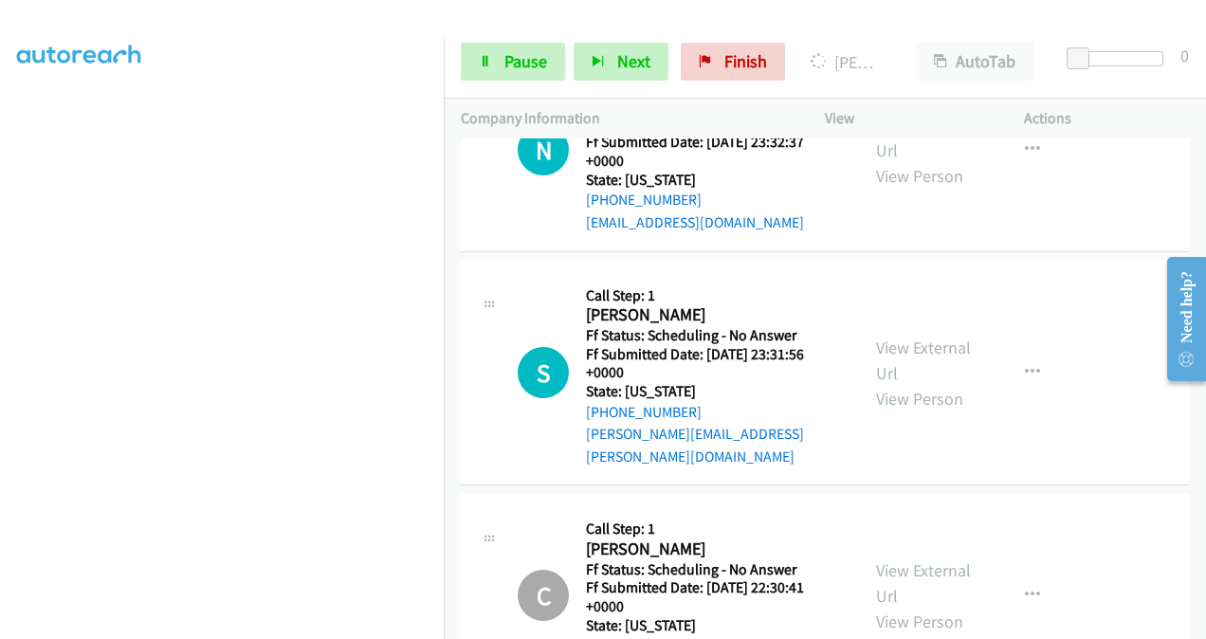
scroll to position [3327, 0]
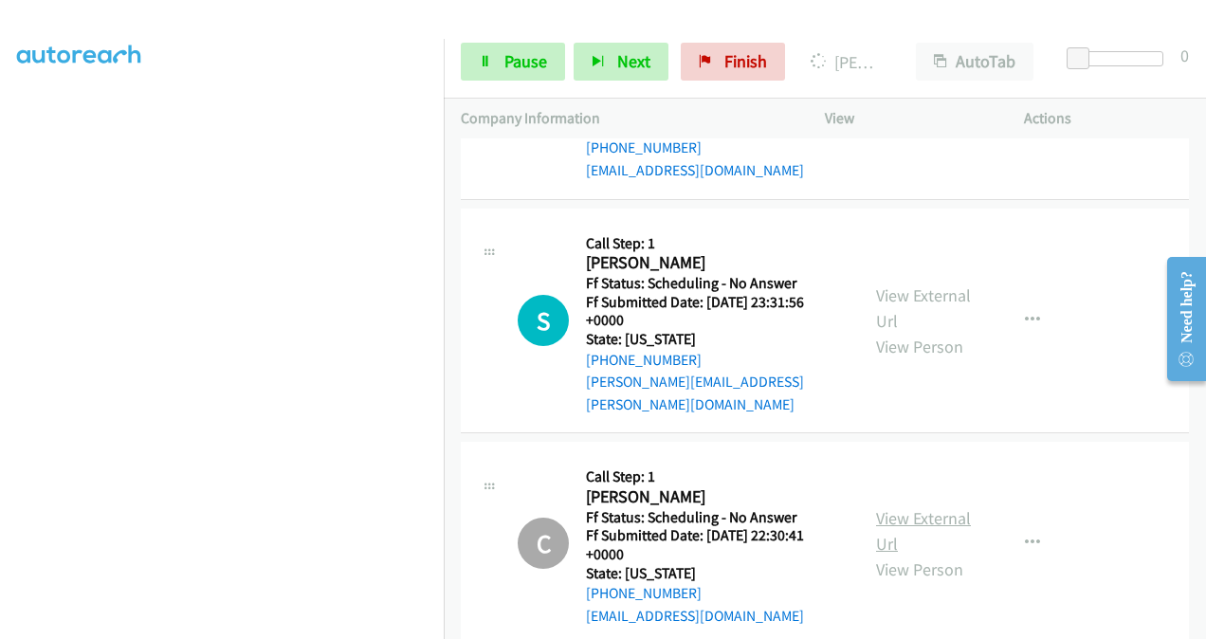
click at [876, 507] on link "View External Url" at bounding box center [923, 530] width 95 height 47
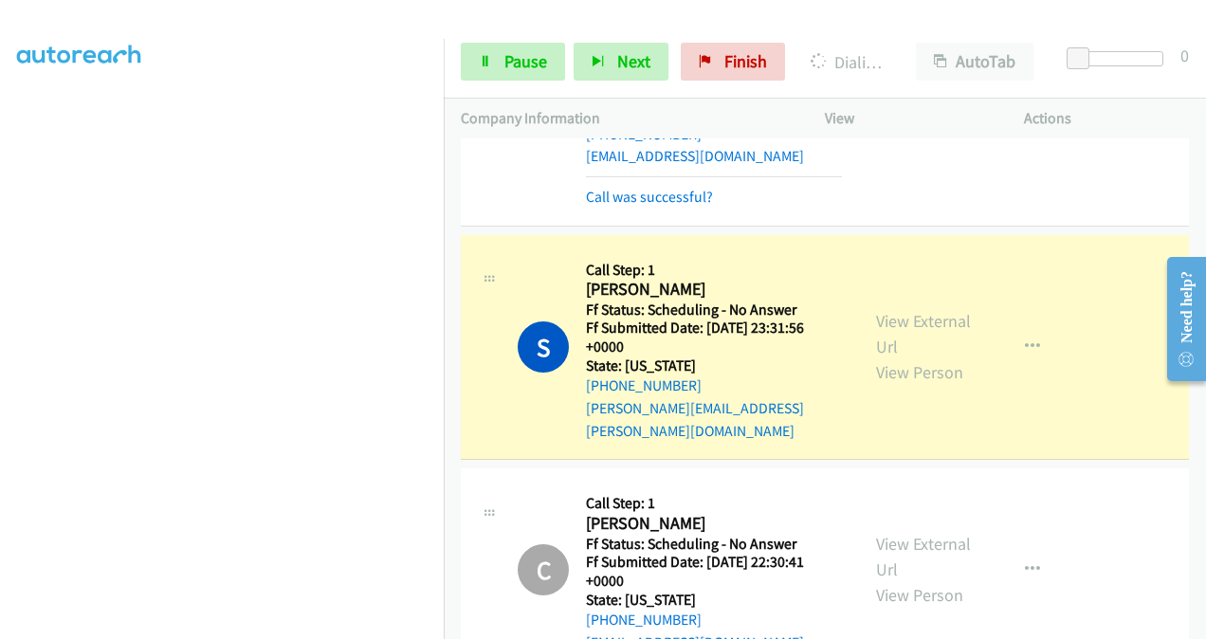
scroll to position [3611, 0]
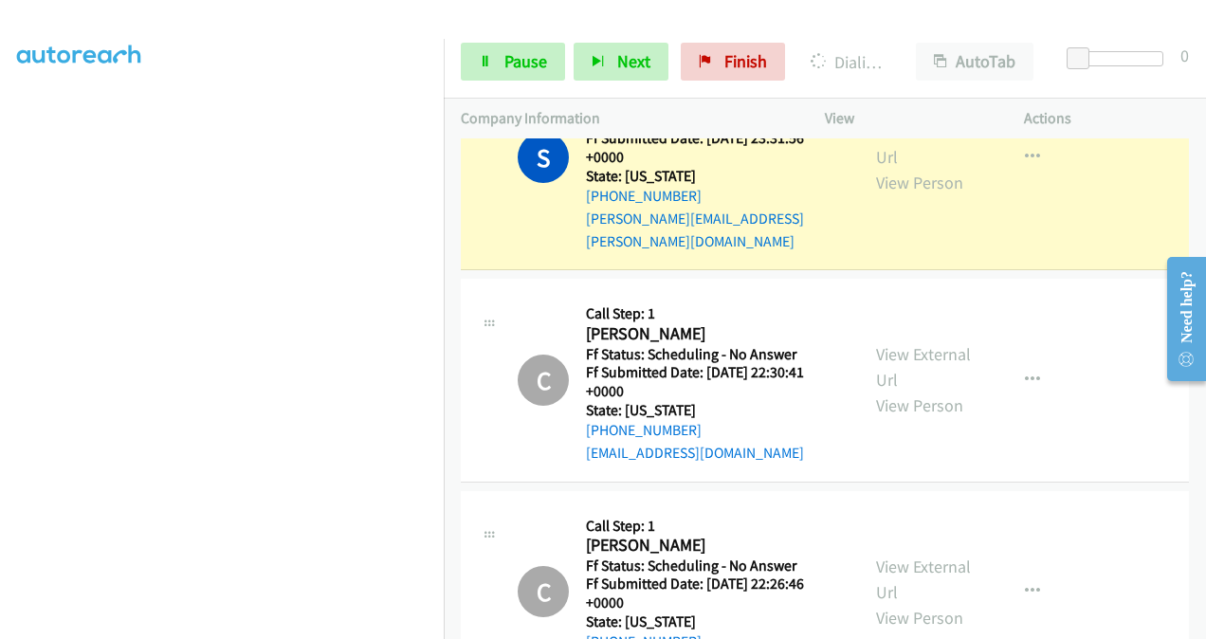
click at [890, 553] on div "View External Url View Person" at bounding box center [924, 591] width 97 height 77
click at [889, 555] on link "View External Url" at bounding box center [923, 578] width 95 height 47
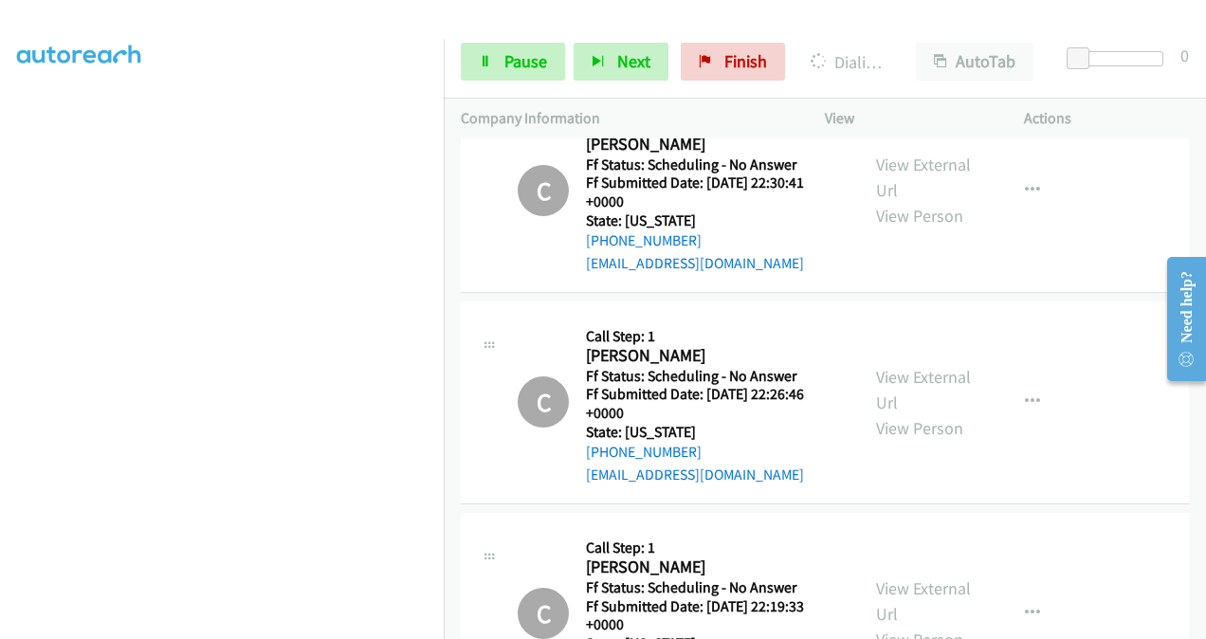
scroll to position [3895, 0]
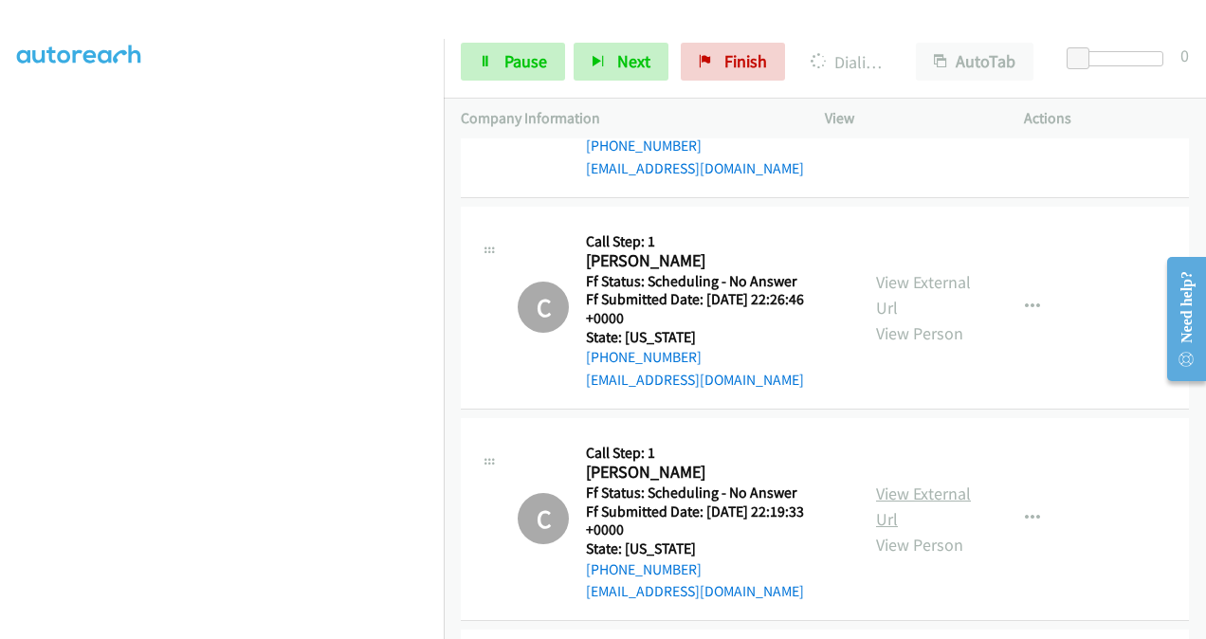
click at [893, 482] on link "View External Url" at bounding box center [923, 505] width 95 height 47
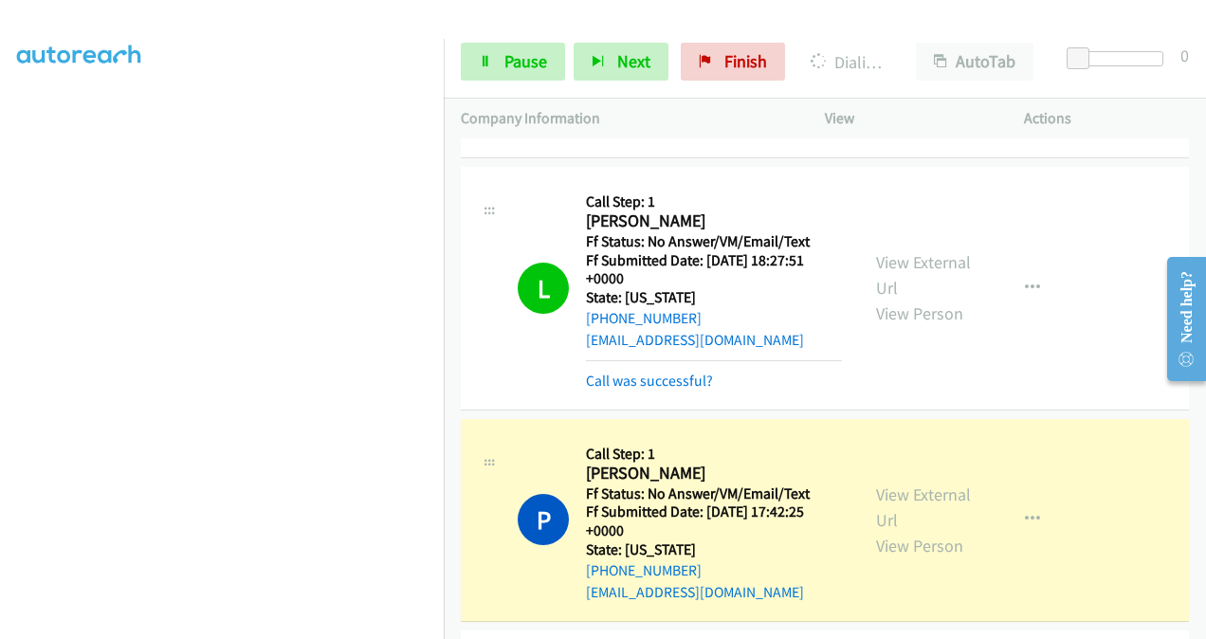
scroll to position [7013, 0]
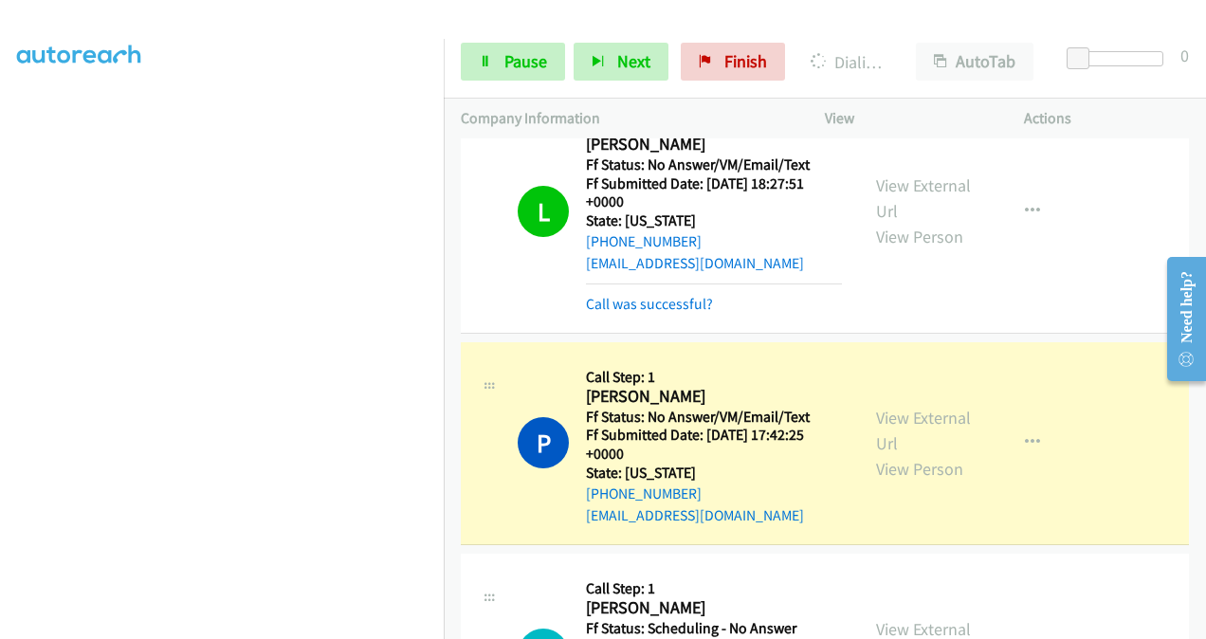
click at [893, 405] on div "View External Url View Person" at bounding box center [924, 443] width 97 height 77
click at [895, 407] on link "View External Url" at bounding box center [923, 430] width 95 height 47
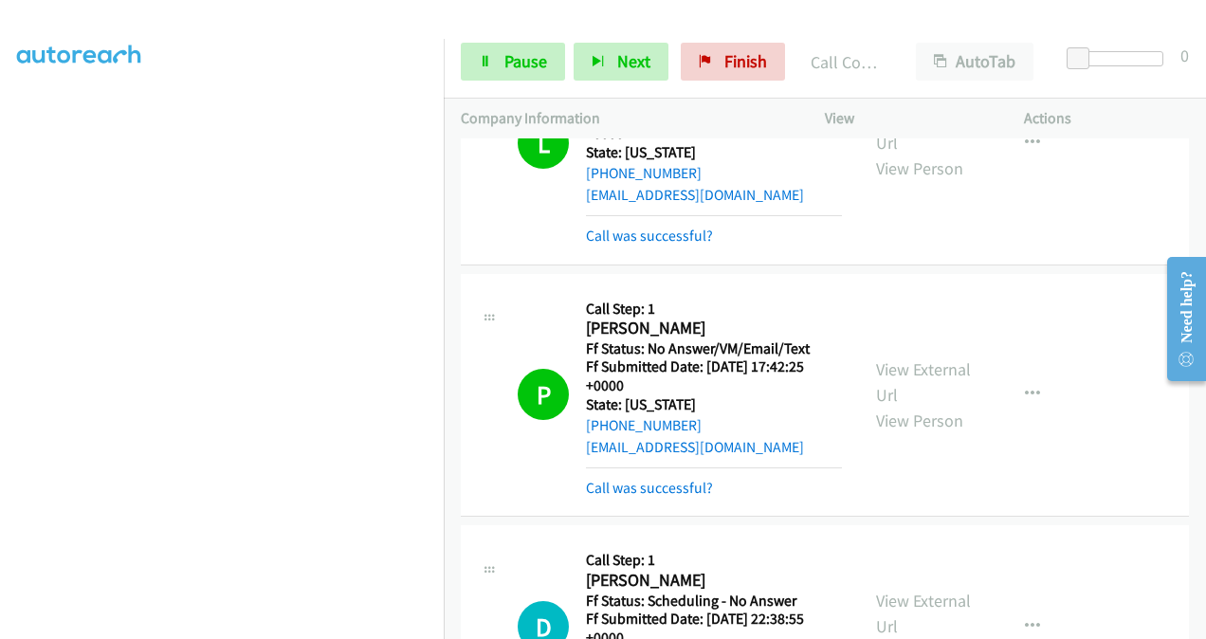
scroll to position [7203, 0]
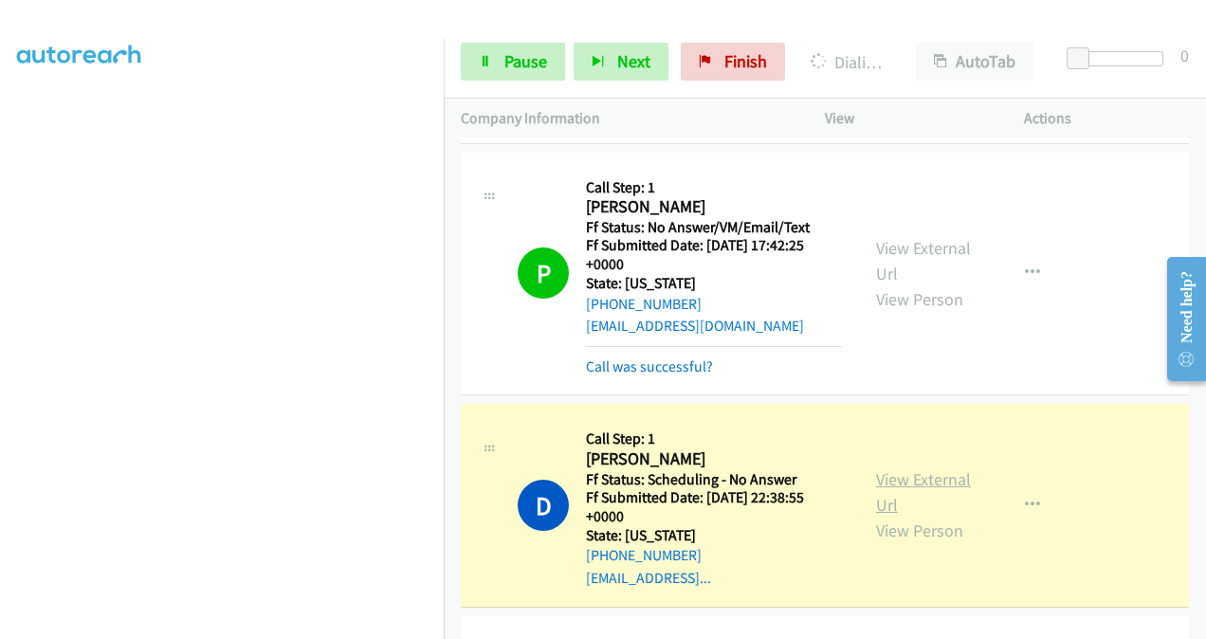
click at [881, 468] on link "View External Url" at bounding box center [923, 491] width 95 height 47
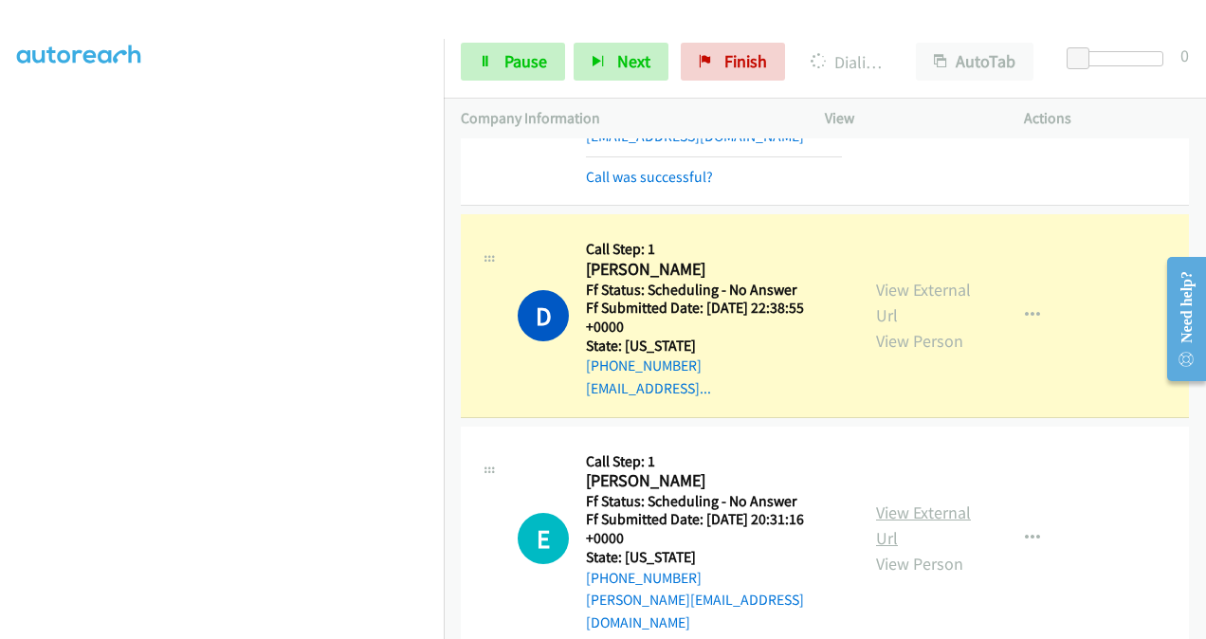
click at [878, 501] on link "View External Url" at bounding box center [923, 524] width 95 height 47
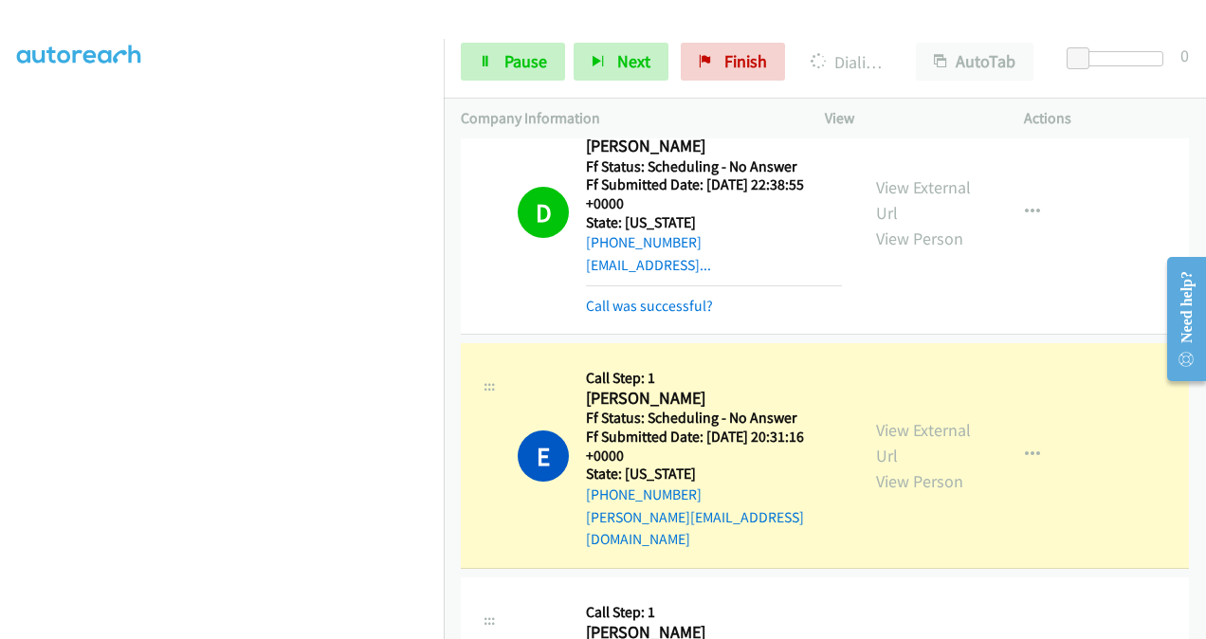
scroll to position [7582, 0]
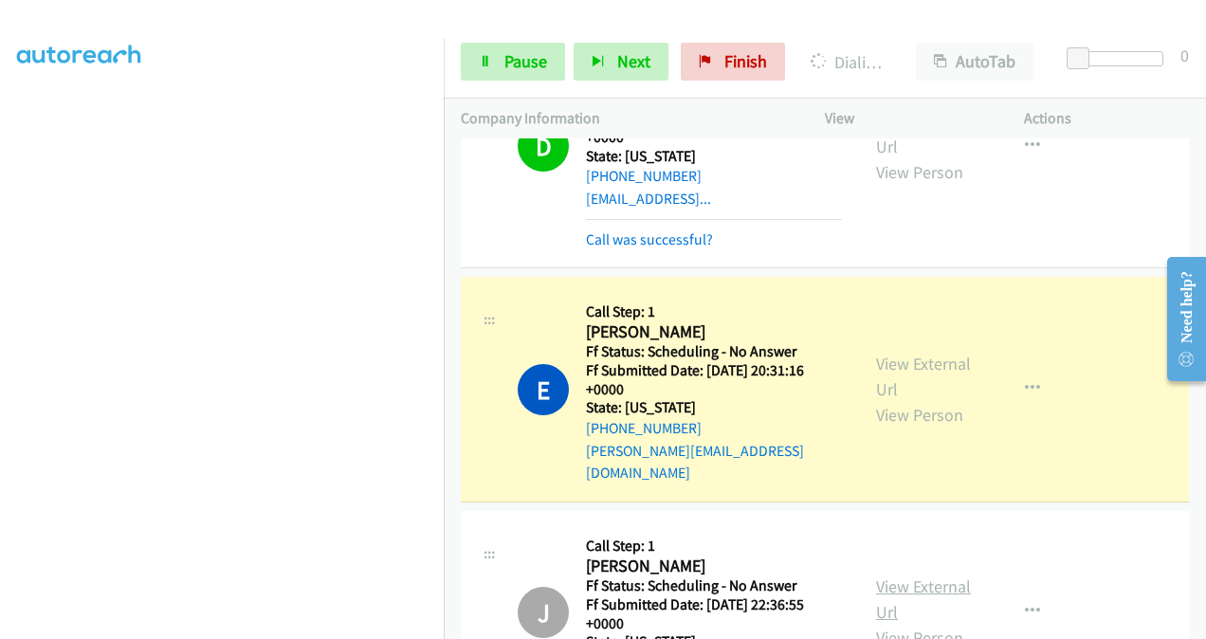
click at [883, 575] on link "View External Url" at bounding box center [923, 598] width 95 height 47
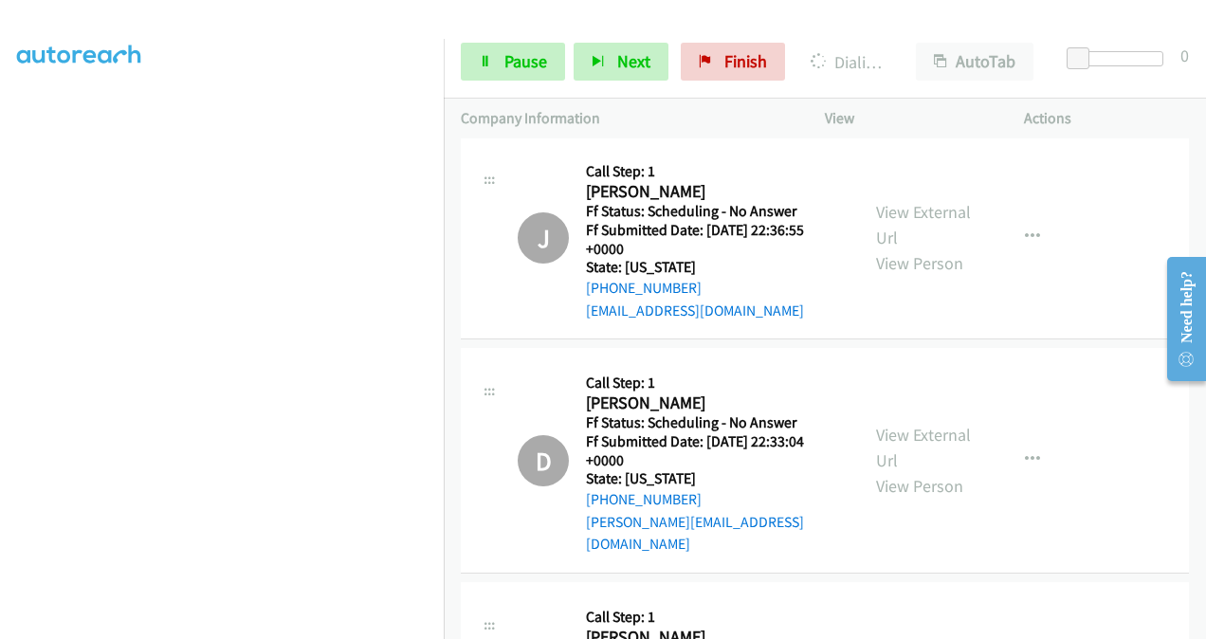
scroll to position [7961, 0]
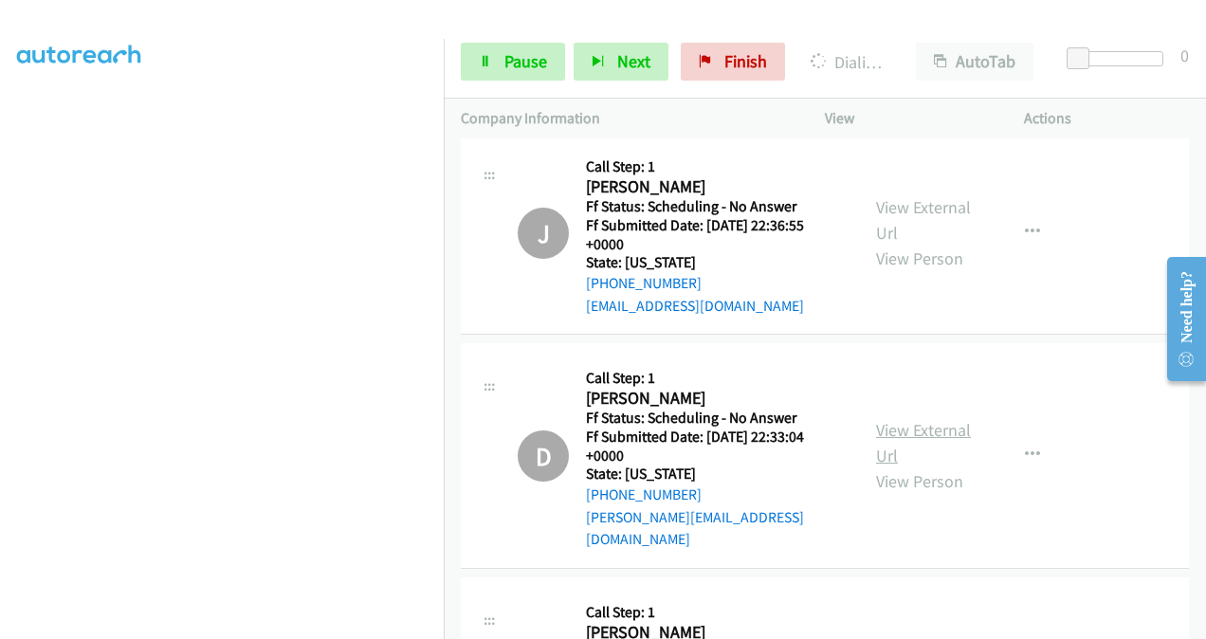
click at [887, 419] on link "View External Url" at bounding box center [923, 442] width 95 height 47
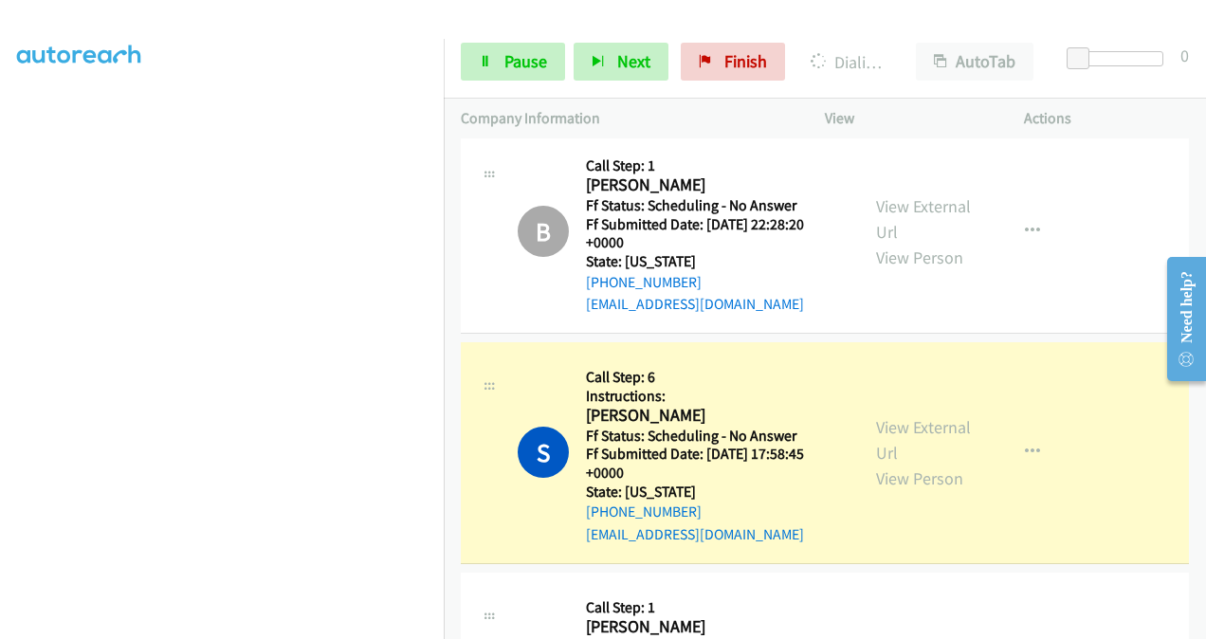
scroll to position [8475, 0]
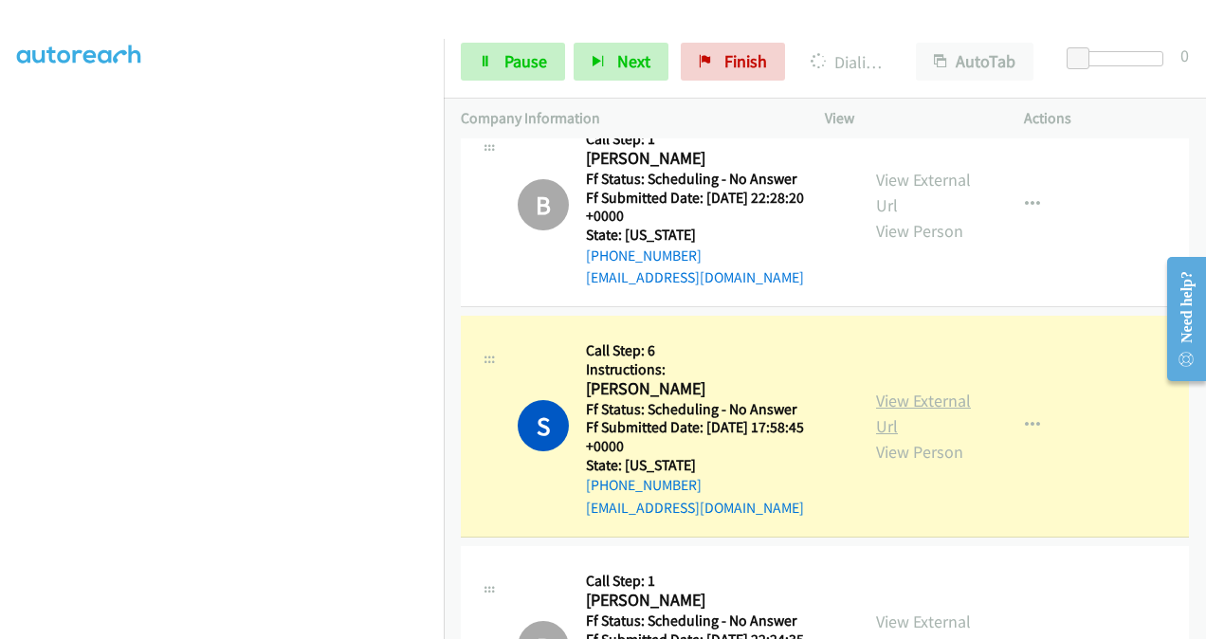
click at [888, 390] on link "View External Url" at bounding box center [923, 413] width 95 height 47
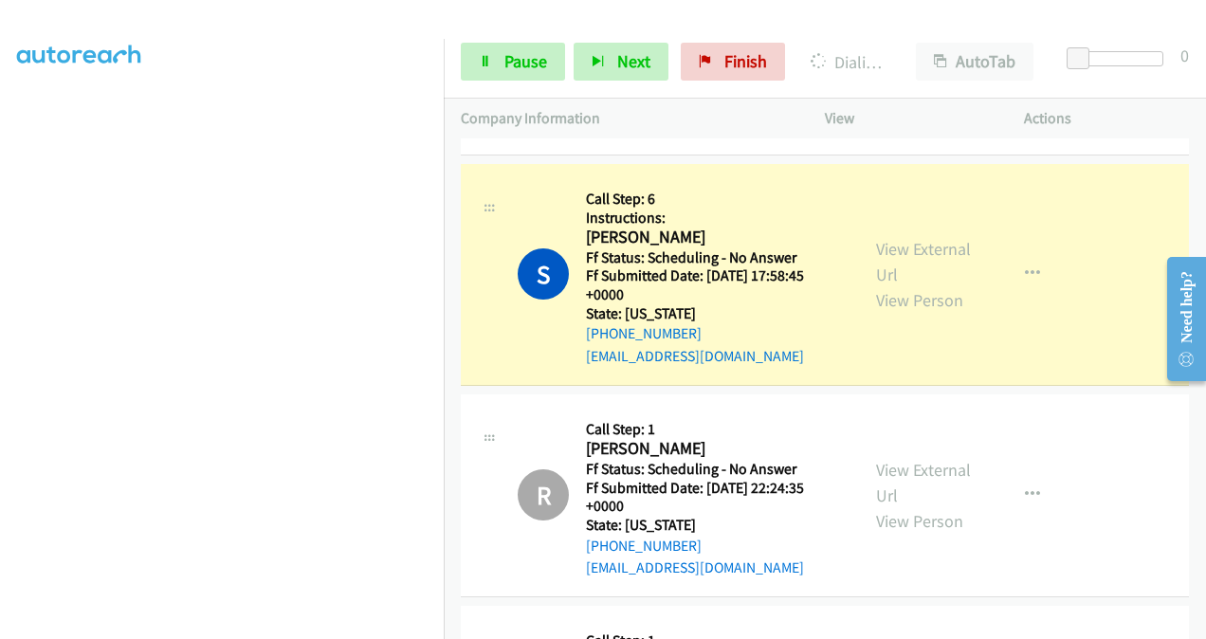
scroll to position [8664, 0]
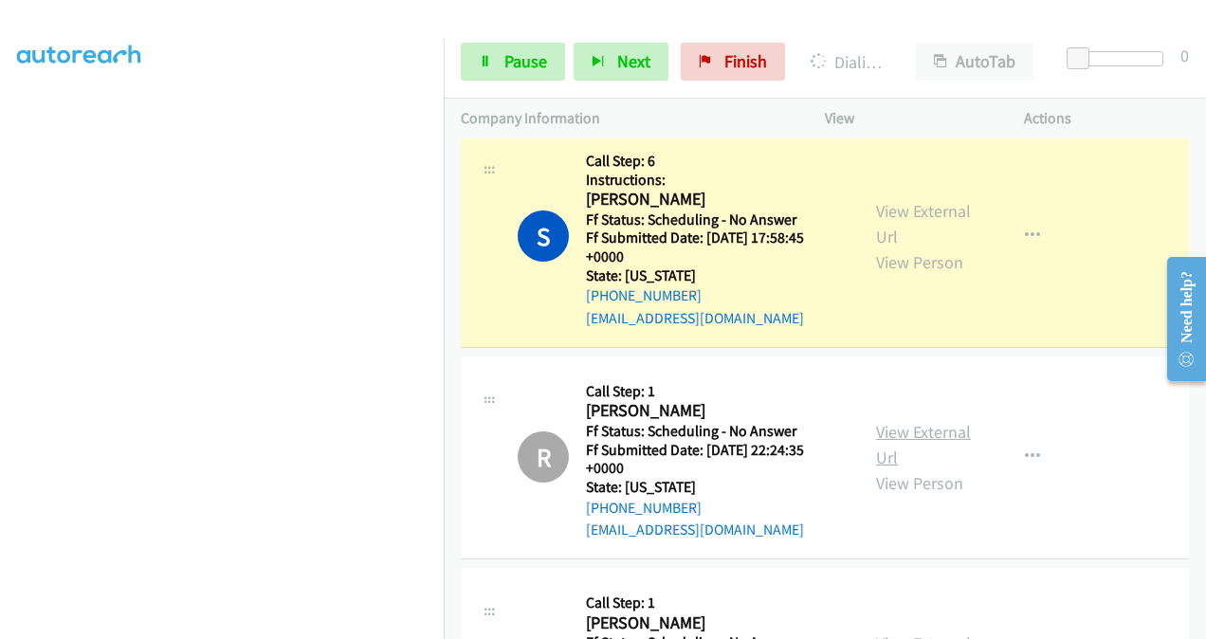
click at [878, 421] on link "View External Url" at bounding box center [923, 444] width 95 height 47
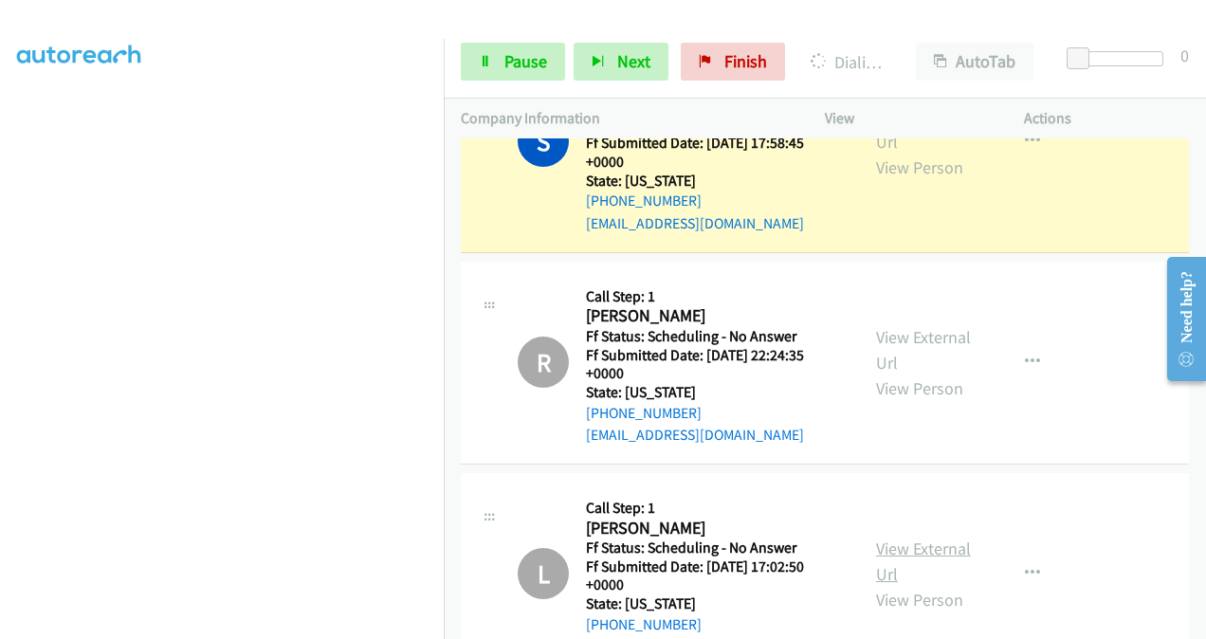
click at [880, 537] on link "View External Url" at bounding box center [923, 560] width 95 height 47
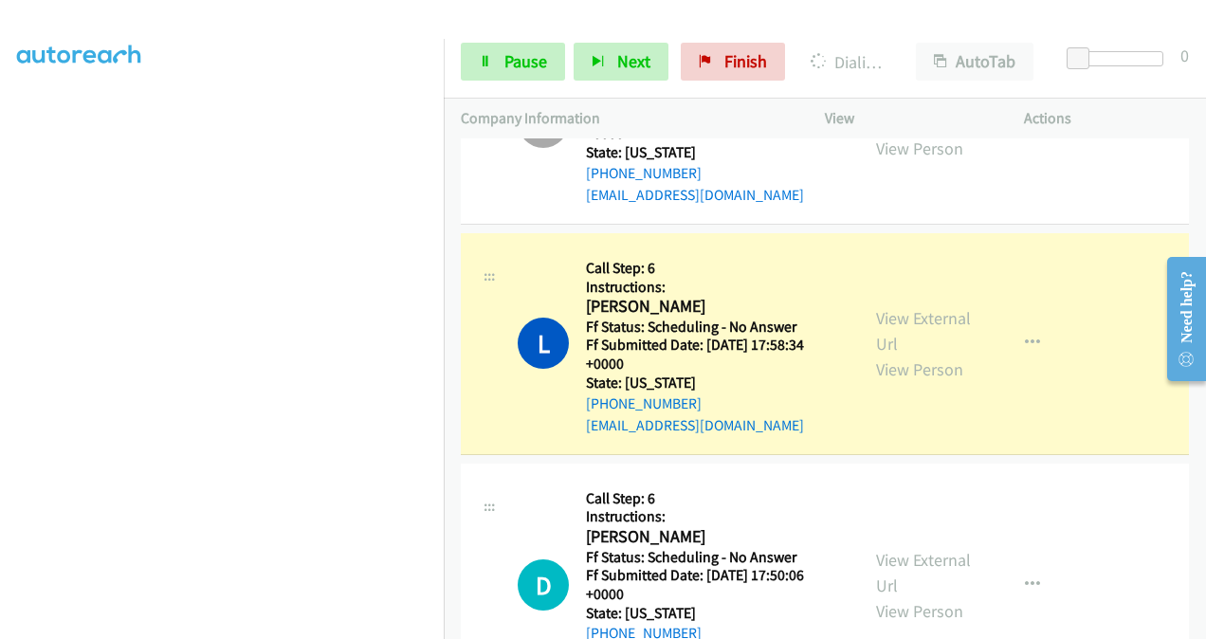
scroll to position [9368, 0]
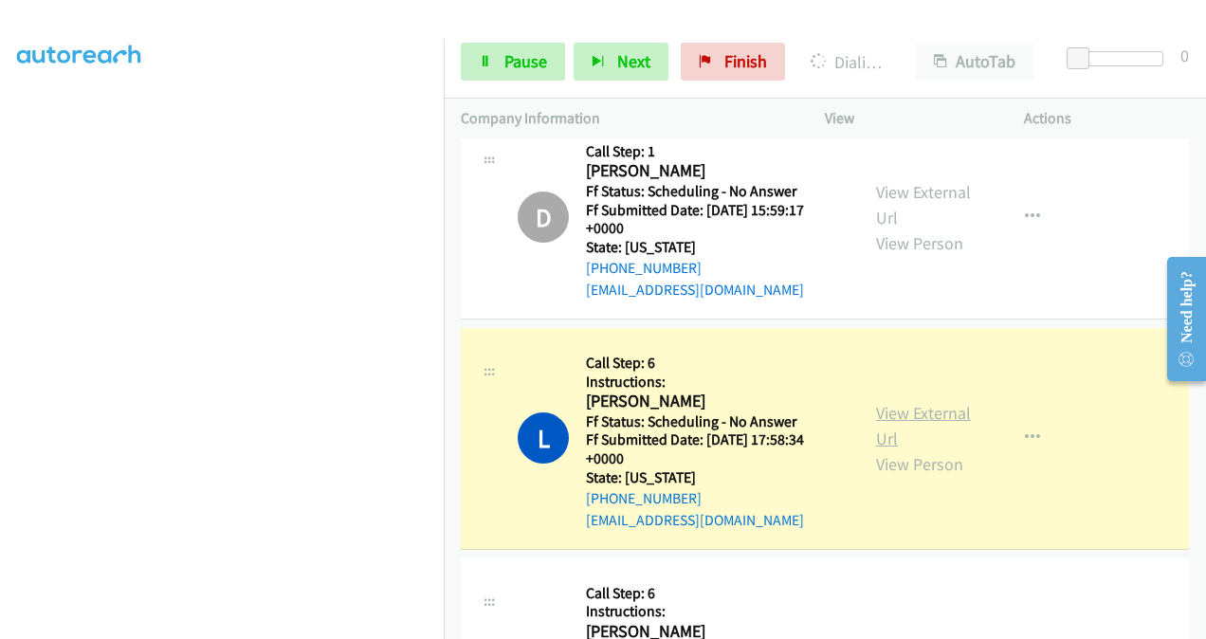
click at [887, 402] on link "View External Url" at bounding box center [923, 425] width 95 height 47
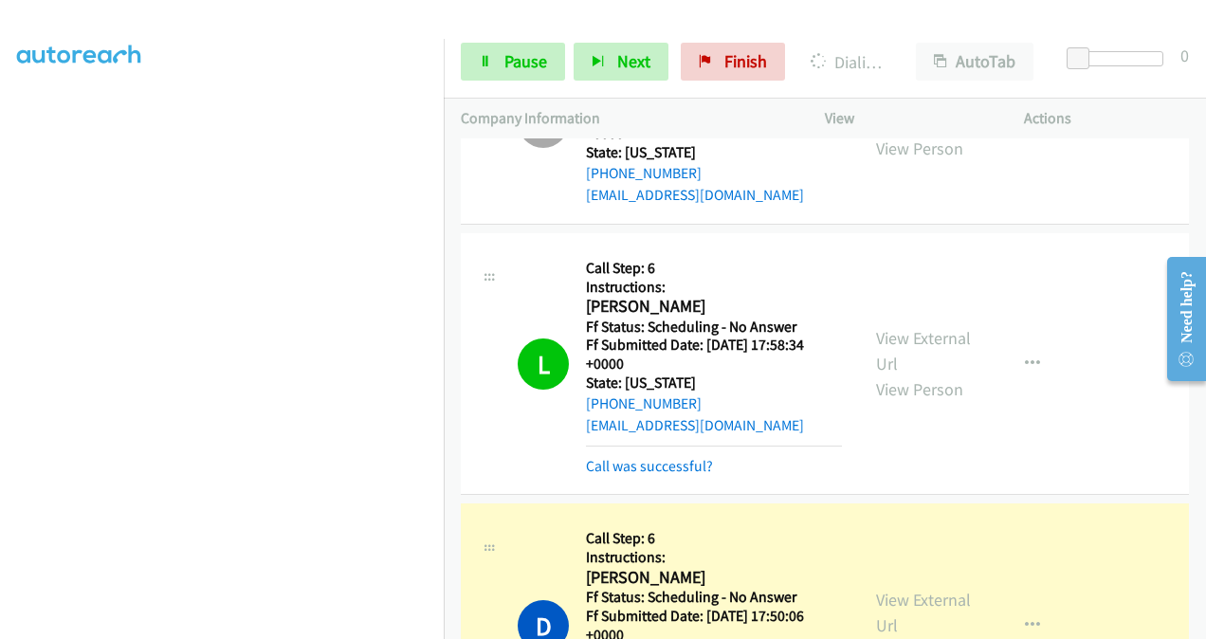
scroll to position [9652, 0]
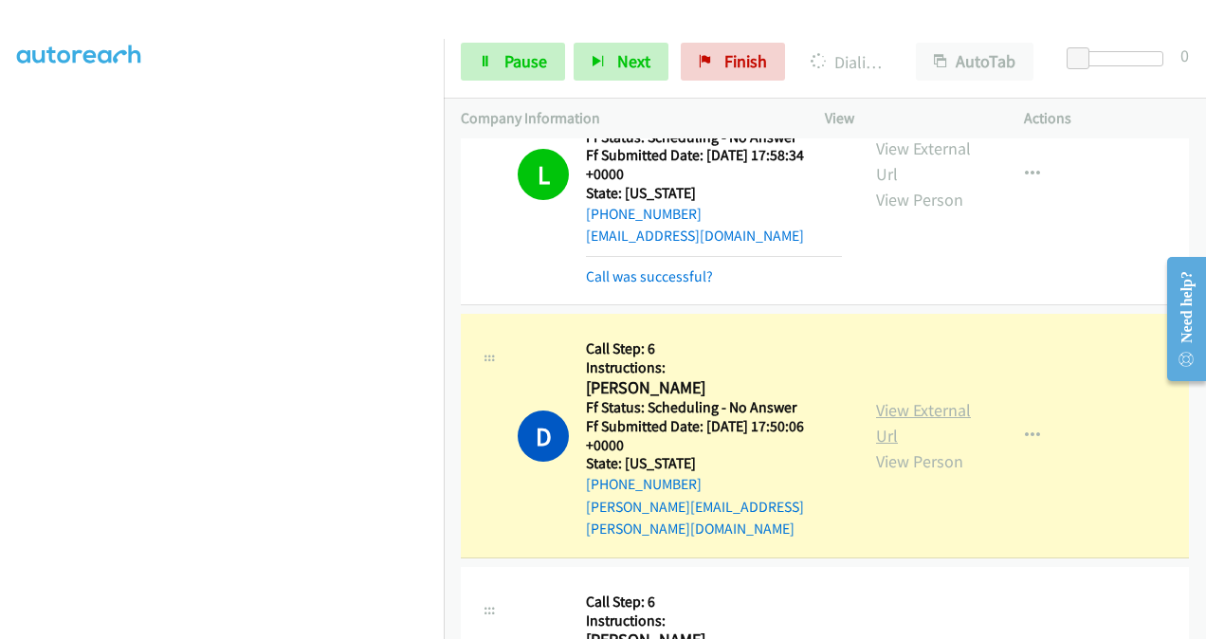
click at [893, 399] on link "View External Url" at bounding box center [923, 422] width 95 height 47
click at [506, 65] on span "Pause" at bounding box center [525, 61] width 43 height 22
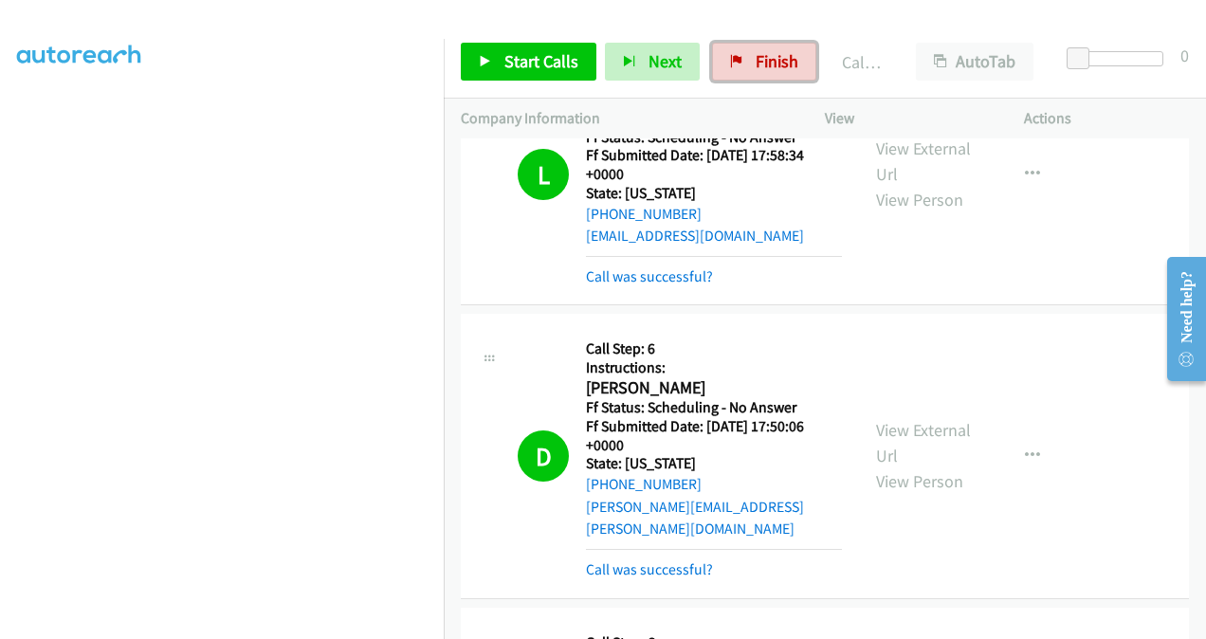
drag, startPoint x: 747, startPoint y: 60, endPoint x: 793, endPoint y: 324, distance: 268.5
click at [747, 60] on link "Finish" at bounding box center [764, 62] width 104 height 38
